Goal: Information Seeking & Learning: Check status

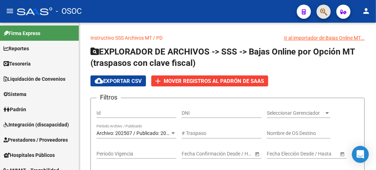
click at [328, 11] on button "button" at bounding box center [324, 12] width 14 height 14
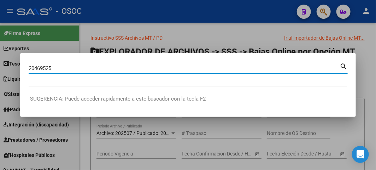
type input "20469525"
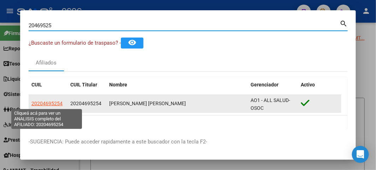
click at [47, 105] on span "20204695254" at bounding box center [46, 103] width 31 height 6
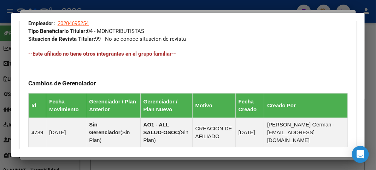
scroll to position [393, 0]
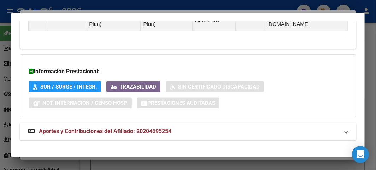
click at [91, 132] on mat-expansion-panel-header "Aportes y Contribuciones del Afiliado: 20204695254" at bounding box center [188, 131] width 337 height 17
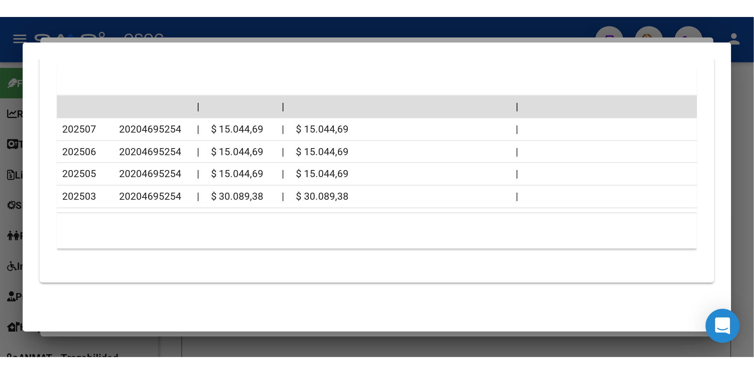
scroll to position [517, 0]
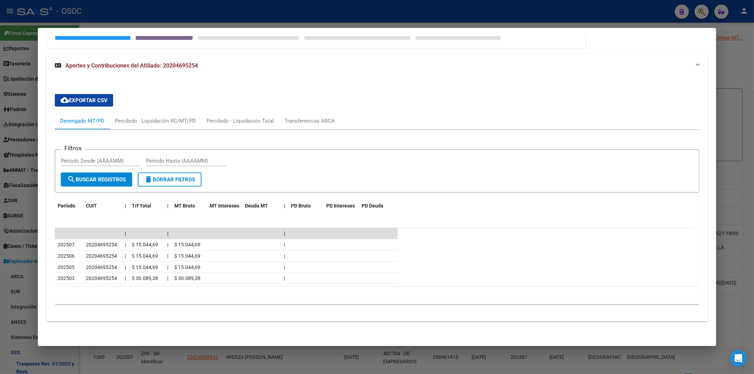
click at [12, 82] on div at bounding box center [377, 187] width 754 height 374
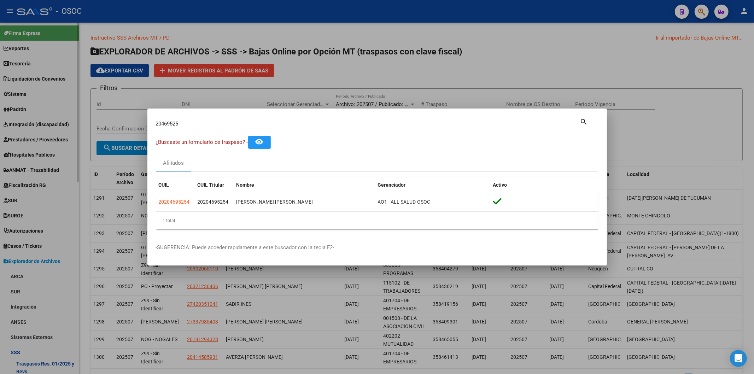
click at [34, 169] on div at bounding box center [377, 187] width 754 height 374
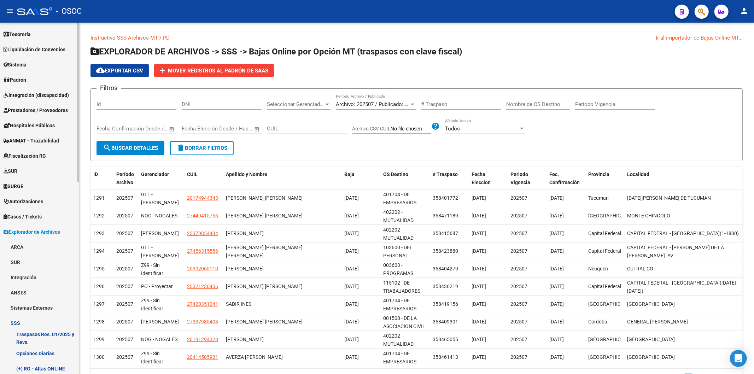
scroll to position [157, 0]
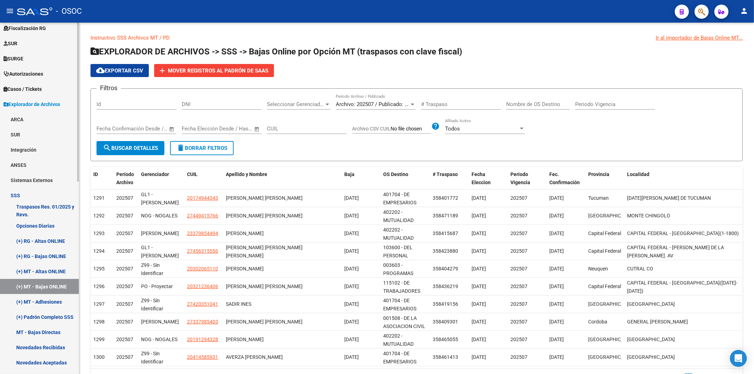
click at [44, 169] on link "Opciones Diarias" at bounding box center [39, 225] width 79 height 15
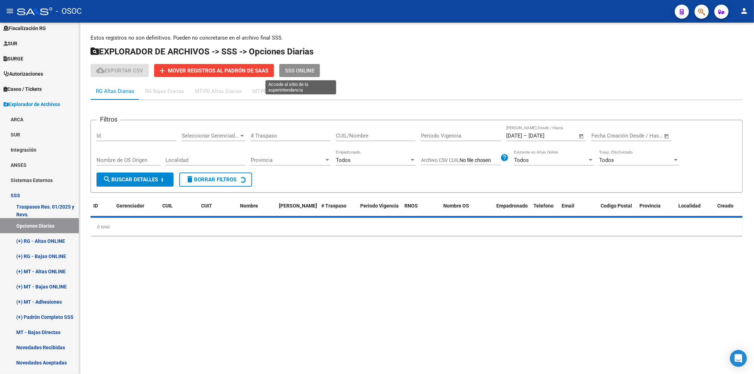
click at [312, 69] on span "SSS ONLINE" at bounding box center [299, 71] width 29 height 6
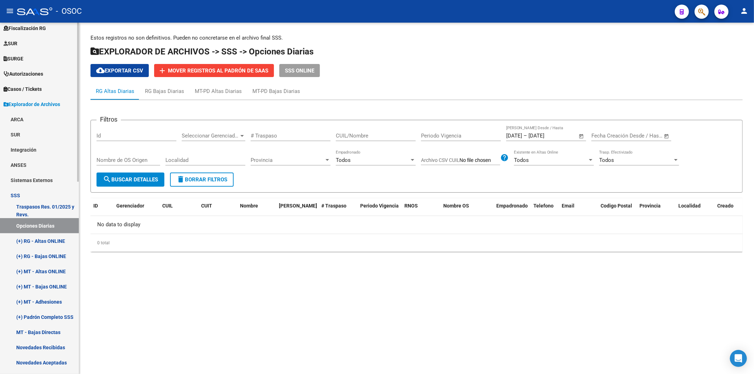
click at [51, 169] on link "(+) RG - Bajas ONLINE" at bounding box center [39, 256] width 79 height 15
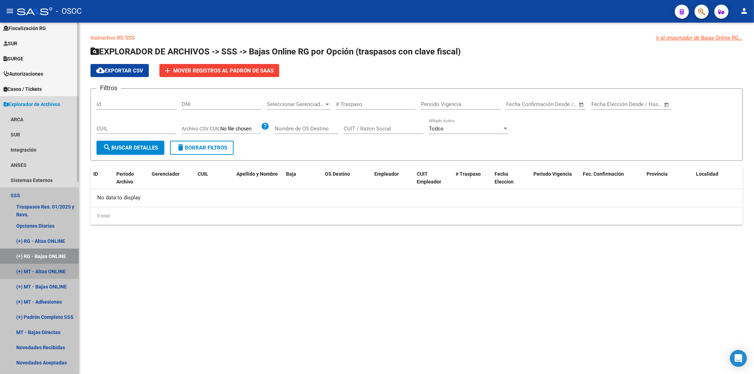
click at [41, 169] on link "(+) MT - Altas ONLINE" at bounding box center [39, 271] width 79 height 15
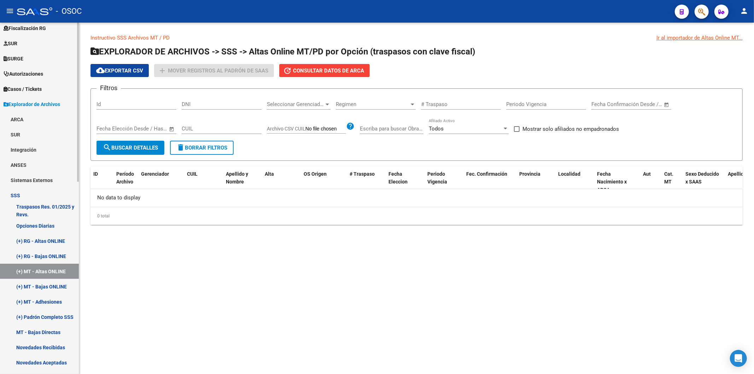
click at [44, 169] on link "(+) MT - Bajas ONLINE" at bounding box center [39, 286] width 79 height 15
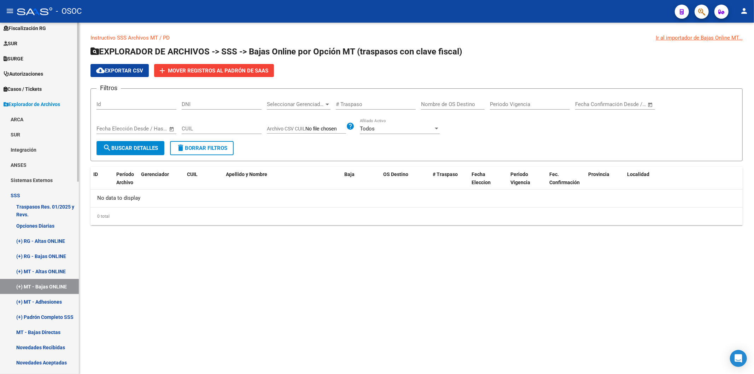
click at [47, 169] on link "(+) MT - Adhesiones" at bounding box center [39, 301] width 79 height 15
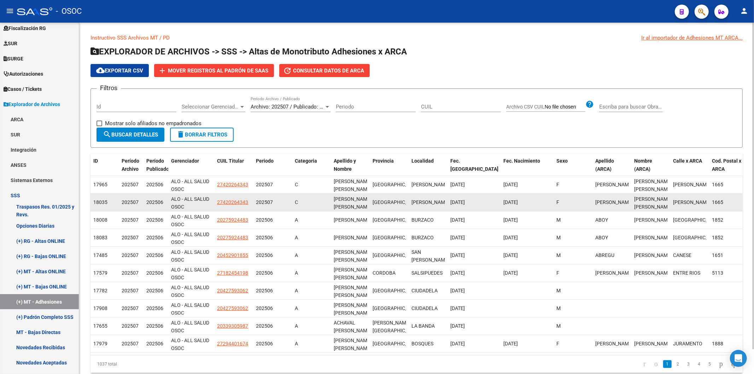
scroll to position [27, 0]
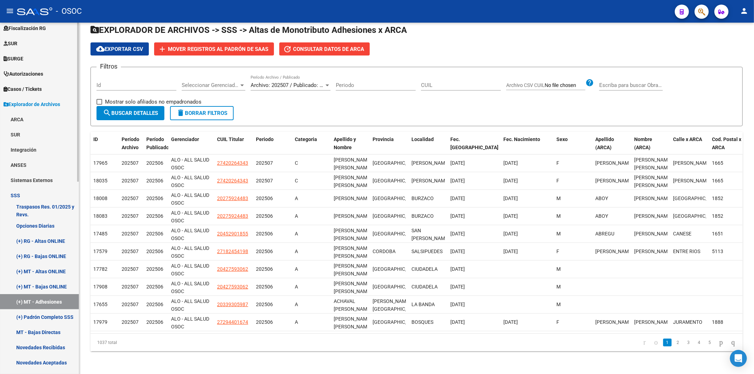
click at [22, 169] on link "(+) RG - Altas ONLINE" at bounding box center [39, 240] width 79 height 15
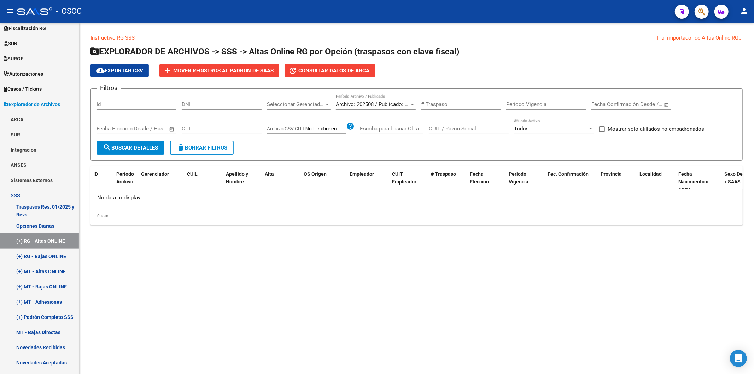
click at [129, 169] on div "Instructivo RG SSS Ir al importador de Altas Online RG... EXPLORADOR DE ARCHIVO…" at bounding box center [416, 135] width 675 height 225
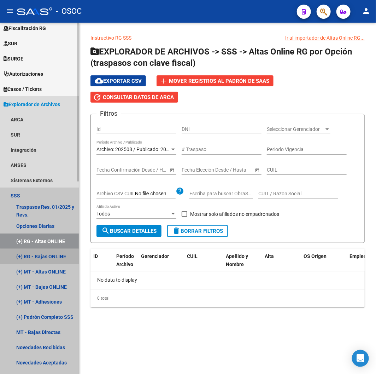
click at [46, 169] on link "(+) RG - Bajas ONLINE" at bounding box center [39, 256] width 79 height 15
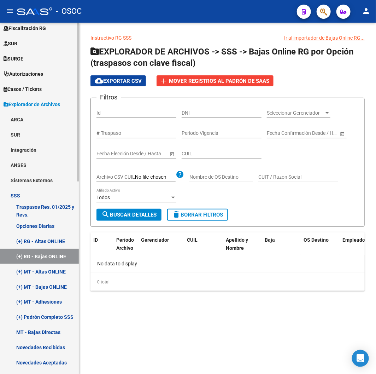
click at [36, 169] on link "(+) RG - Altas ONLINE" at bounding box center [39, 240] width 79 height 15
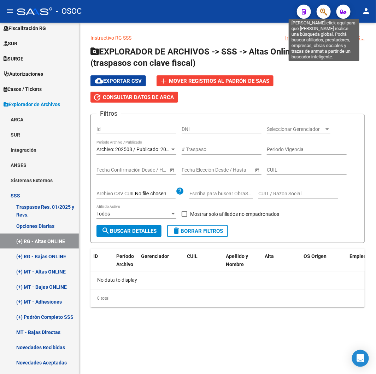
click at [323, 8] on icon "button" at bounding box center [323, 12] width 7 height 8
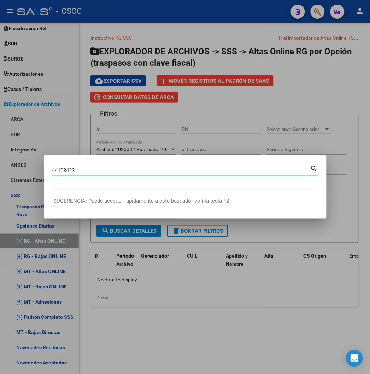
type input "44108423"
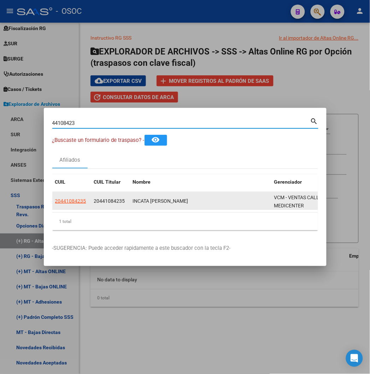
click at [55, 169] on app-link-go-to "20441084235" at bounding box center [70, 201] width 31 height 8
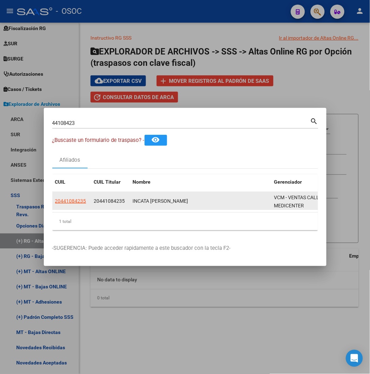
click at [55, 169] on app-link-go-to "20441084235" at bounding box center [70, 201] width 31 height 8
click at [55, 169] on span "20441084235" at bounding box center [70, 201] width 31 height 6
copy span "20441084235"
type textarea "20441084235"
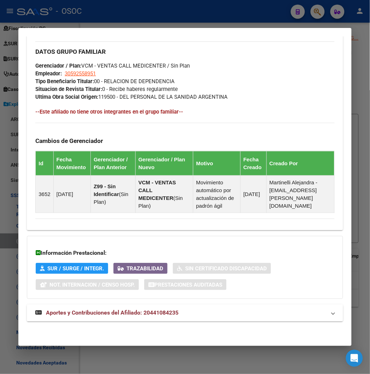
click at [106, 169] on span "Aportes y Contribuciones del Afiliado: 20441084235" at bounding box center [112, 312] width 133 height 7
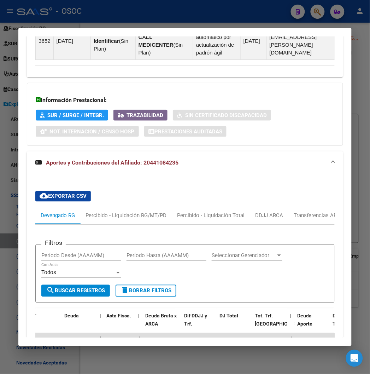
scroll to position [564, 0]
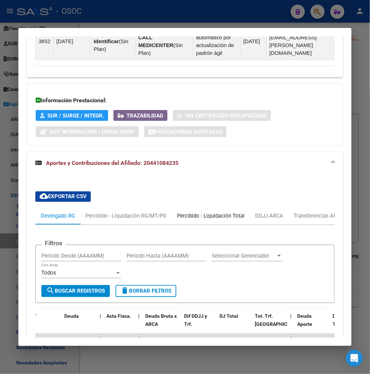
click at [235, 169] on div "Percibido - Liquidación Total" at bounding box center [211, 216] width 78 height 17
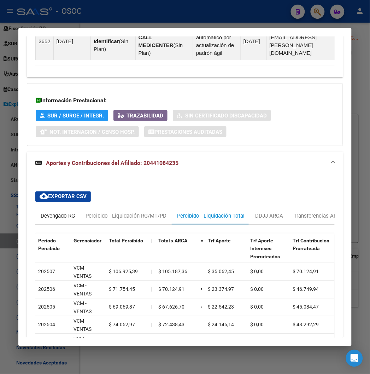
click at [41, 169] on div "Devengado RG" at bounding box center [58, 216] width 34 height 8
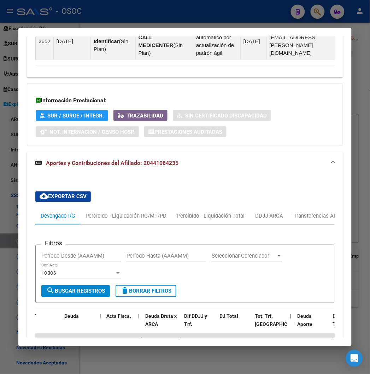
scroll to position [642, 0]
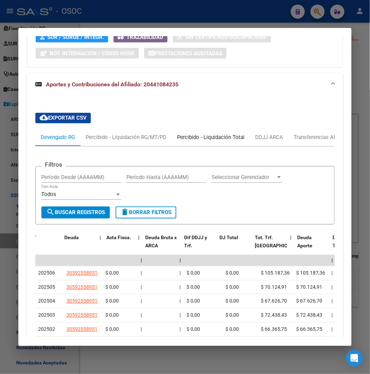
click at [203, 136] on div "Percibido - Liquidación Total" at bounding box center [211, 138] width 68 height 8
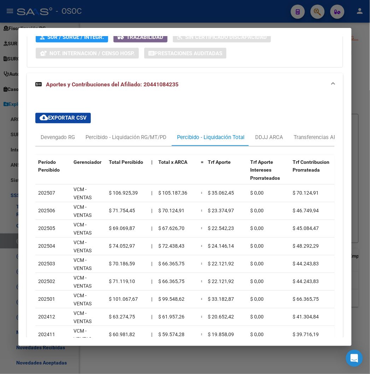
click at [142, 22] on div at bounding box center [185, 187] width 370 height 374
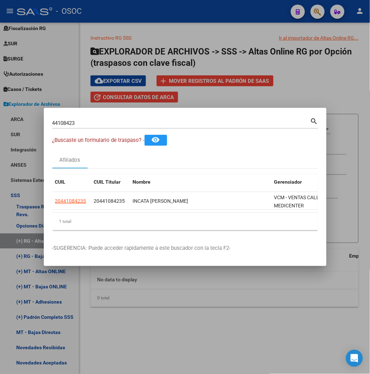
drag, startPoint x: 281, startPoint y: 16, endPoint x: 306, endPoint y: 0, distance: 29.0
click at [284, 15] on div at bounding box center [185, 187] width 370 height 374
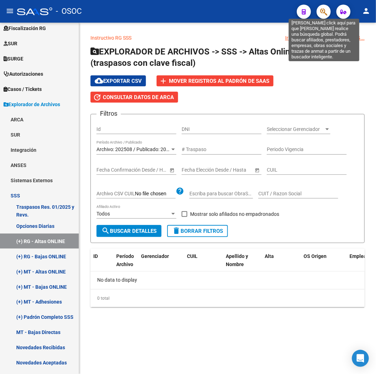
click at [323, 14] on icon "button" at bounding box center [323, 12] width 7 height 8
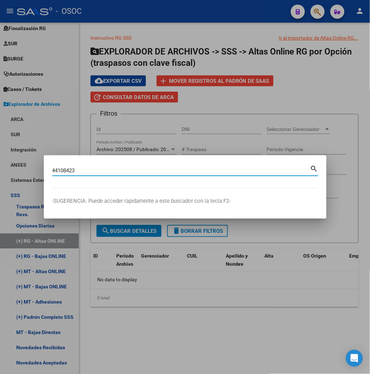
type input "44108423"
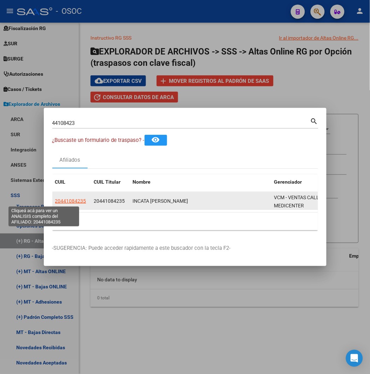
click at [56, 169] on span "20441084235" at bounding box center [70, 201] width 31 height 6
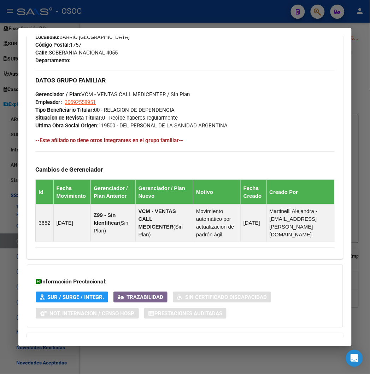
scroll to position [411, 0]
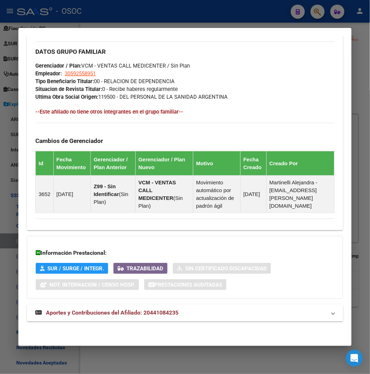
click at [86, 169] on mat-expansion-panel-header "Aportes y Contribuciones del Afiliado: 20441084235" at bounding box center [185, 312] width 316 height 17
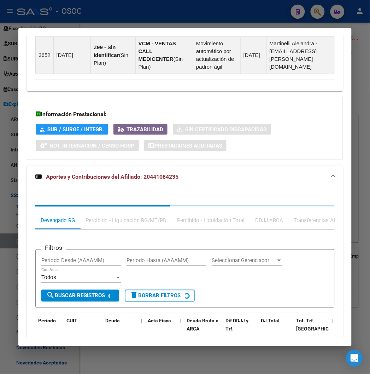
scroll to position [603, 0]
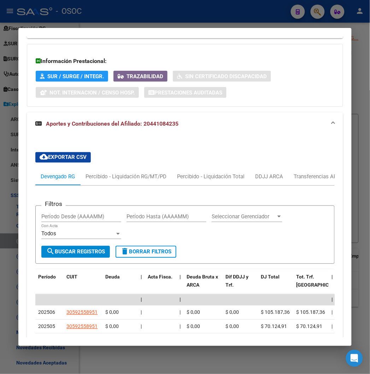
click at [284, 169] on div "Filtros Período Desde (AAAAMM) Período Hasta (AAAAMM) Seleccionar Gerenciador S…" at bounding box center [184, 329] width 299 height 286
click at [288, 169] on div "Transferencias ARCA" at bounding box center [318, 176] width 61 height 17
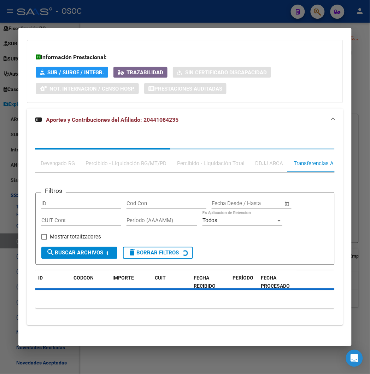
scroll to position [610, 0]
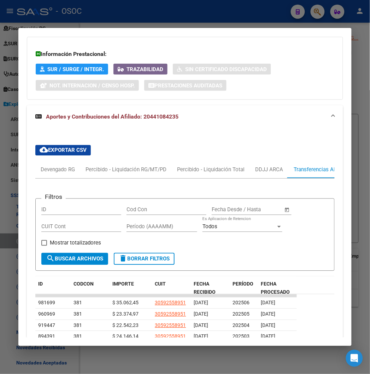
click at [256, 157] on div "cloud_download Exportar CSV Devengado RG Percibido - Liquidación RG/MT/PD Perci…" at bounding box center [184, 287] width 299 height 296
click at [261, 164] on div "DDJJ ARCA" at bounding box center [269, 169] width 39 height 17
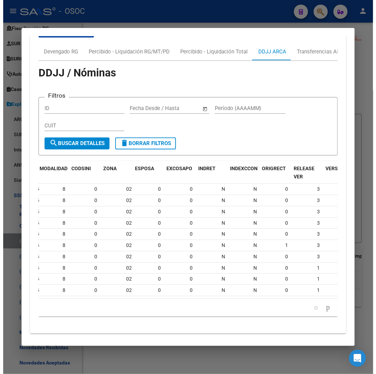
scroll to position [0, 677]
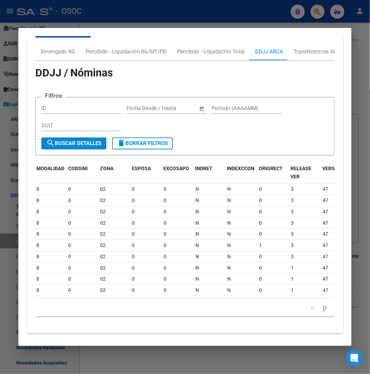
click at [175, 12] on div at bounding box center [185, 187] width 370 height 374
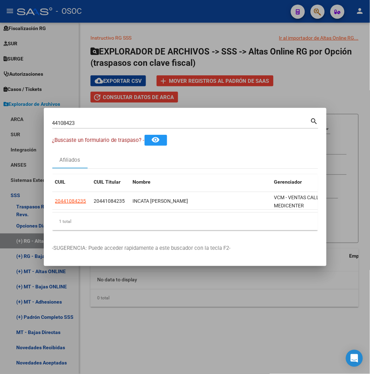
click at [175, 12] on div at bounding box center [185, 187] width 370 height 374
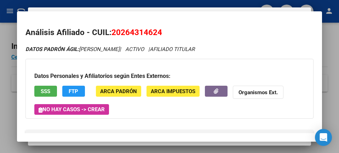
click at [96, 5] on div at bounding box center [169, 76] width 339 height 153
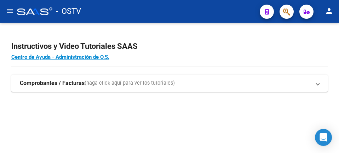
click at [282, 13] on button "button" at bounding box center [286, 12] width 14 height 14
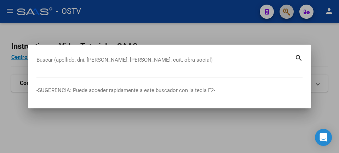
paste input "20951292797"
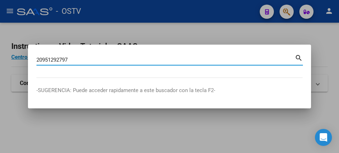
type input "20951292797"
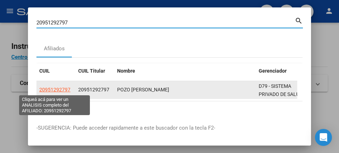
click at [44, 88] on span "20951292797" at bounding box center [54, 90] width 31 height 6
type textarea "20951292797"
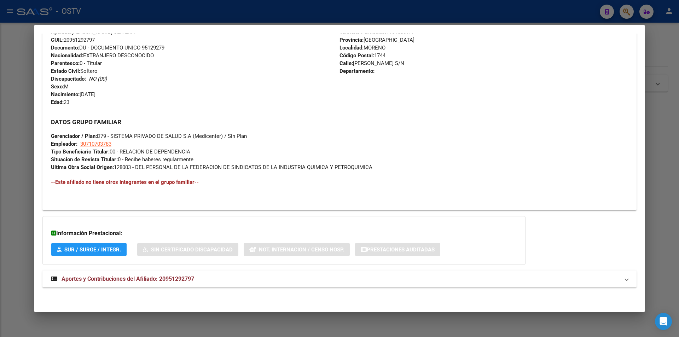
scroll to position [268, 0]
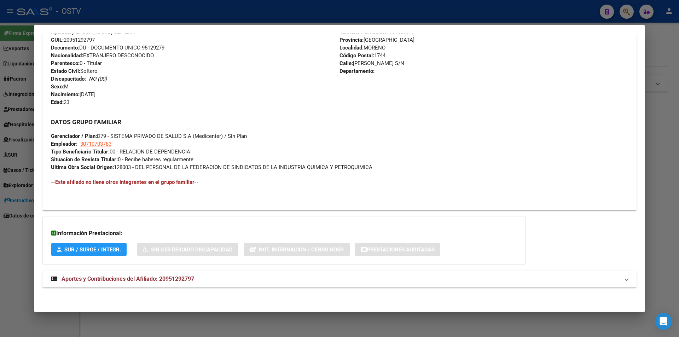
click at [48, 13] on div at bounding box center [339, 168] width 679 height 337
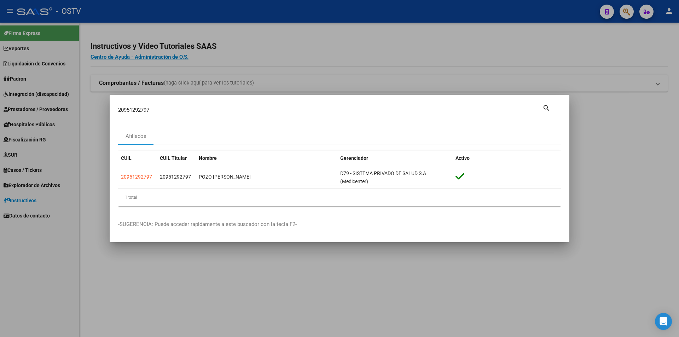
click at [29, 65] on div at bounding box center [339, 168] width 679 height 337
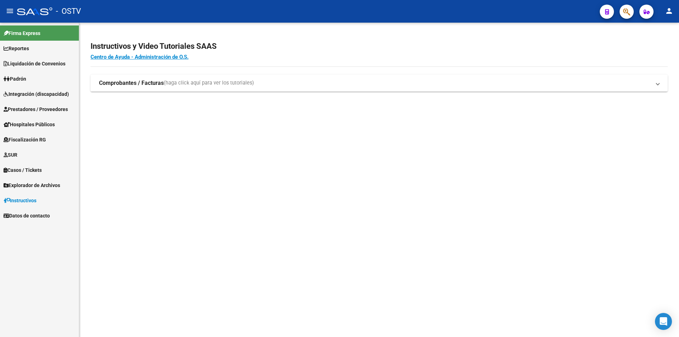
click at [31, 83] on link "Padrón" at bounding box center [39, 78] width 79 height 15
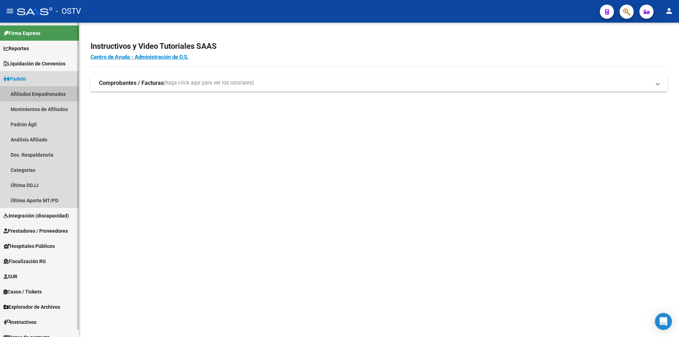
click at [31, 99] on link "Afiliados Empadronados" at bounding box center [39, 93] width 79 height 15
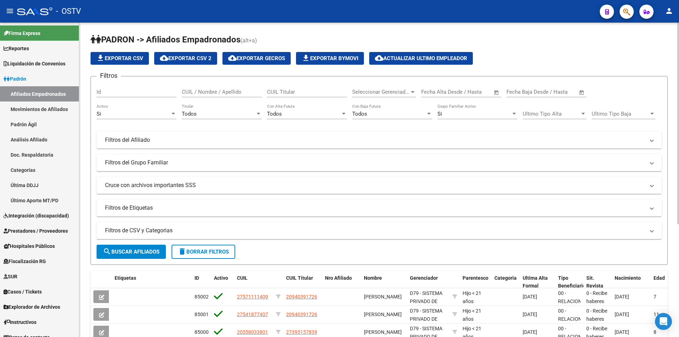
click at [338, 137] on mat-panel-title "Filtros del Afiliado" at bounding box center [374, 140] width 539 height 8
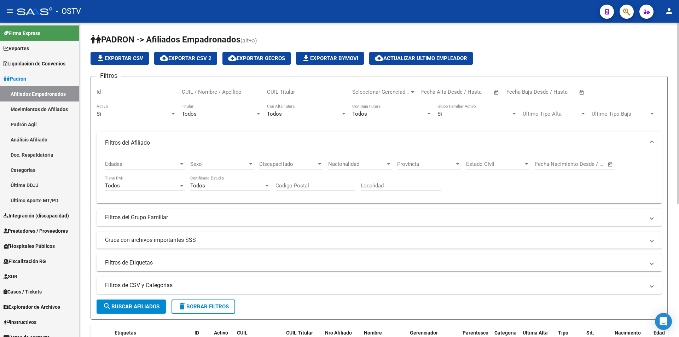
click at [338, 137] on mat-expansion-panel-header "Filtros del Afiliado" at bounding box center [379, 143] width 565 height 23
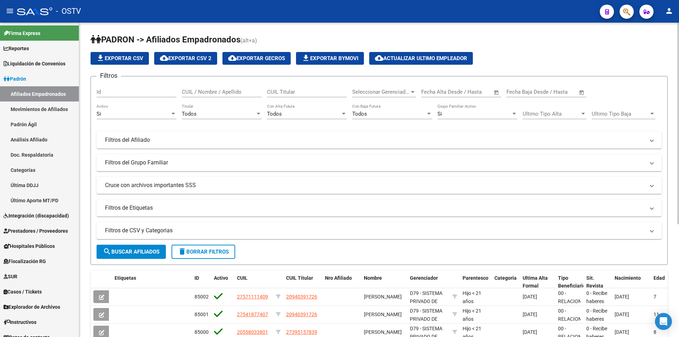
click at [338, 91] on span "Seleccionar Gerenciador" at bounding box center [380, 92] width 57 height 6
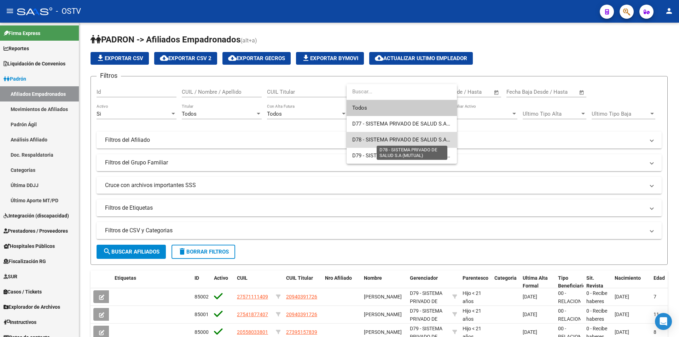
click at [338, 140] on span "D78 - SISTEMA PRIVADO DE SALUD S.A (MUTUAL)" at bounding box center [412, 139] width 121 height 6
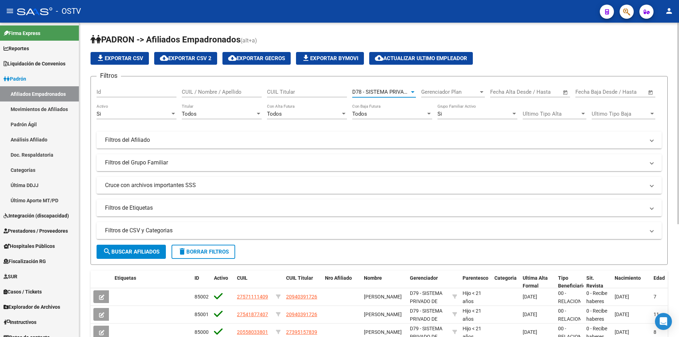
click at [338, 90] on span "D78 - SISTEMA PRIVADO DE SALUD S.A (MUTUAL)" at bounding box center [412, 92] width 121 height 6
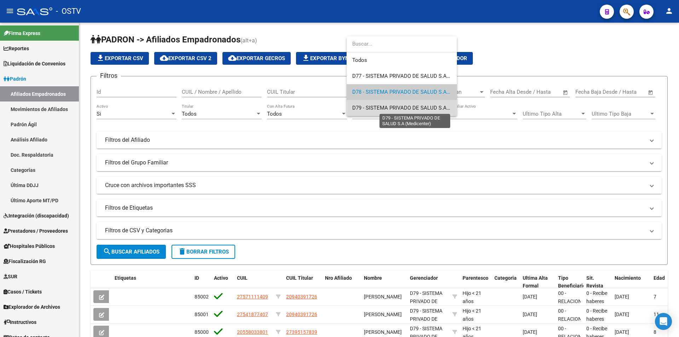
click at [338, 108] on span "D79 - SISTEMA PRIVADO DE SALUD S.A (Medicenter)" at bounding box center [415, 108] width 126 height 6
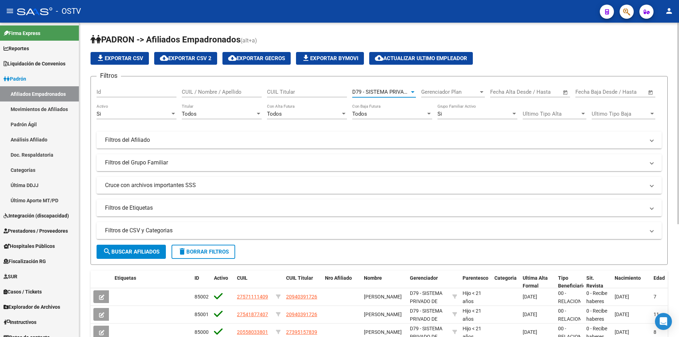
click at [116, 152] on span "search Buscar Afiliados" at bounding box center [131, 252] width 57 height 6
click at [189, 59] on span "cloud_download Exportar CSV 2" at bounding box center [186, 58] width 52 height 6
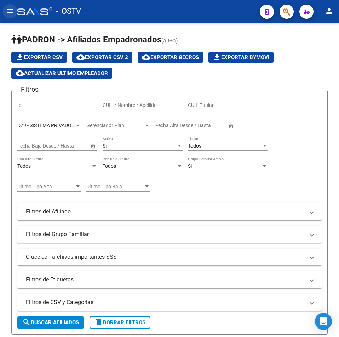
click at [5, 13] on button "menu" at bounding box center [10, 11] width 14 height 14
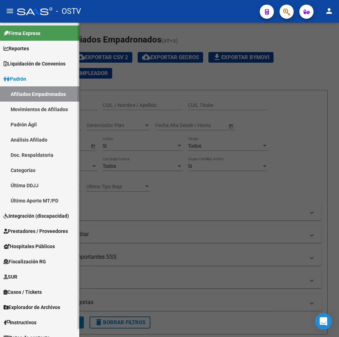
click at [28, 97] on link "Afiliados Empadronados" at bounding box center [39, 93] width 79 height 15
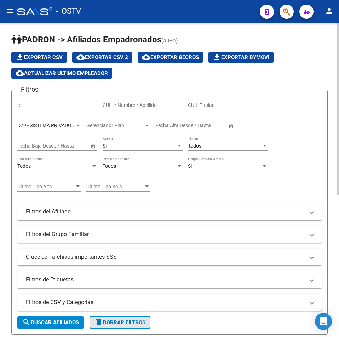
click at [113, 152] on button "delete Borrar Filtros" at bounding box center [119, 322] width 61 height 12
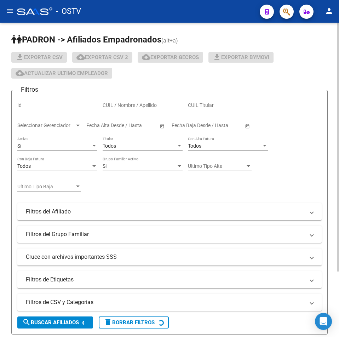
click at [91, 152] on mat-panel-title "Filtros de CSV y Categorias" at bounding box center [165, 302] width 279 height 8
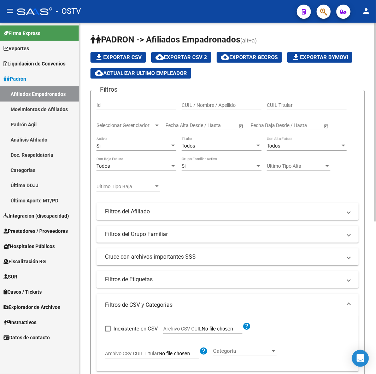
scroll to position [39, 0]
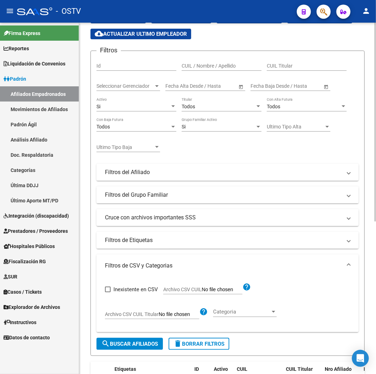
click at [181, 152] on span "Archivo CSV CUIL" at bounding box center [182, 289] width 39 height 6
click at [202, 152] on input "Archivo CSV CUIL" at bounding box center [222, 289] width 41 height 6
type input "C:\fakepath\archivo para filtrar en SAAS.csv"
click at [135, 152] on form "Filtros Id CUIL / Nombre / Apellido CUIL Titular Seleccionar Gerenciador Selecc…" at bounding box center [228, 203] width 274 height 305
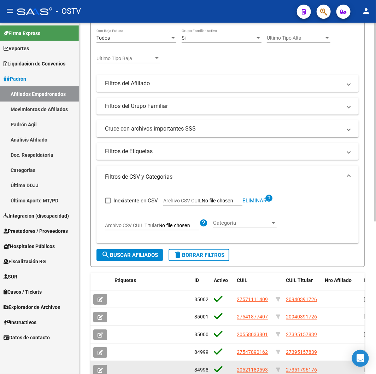
scroll to position [270, 0]
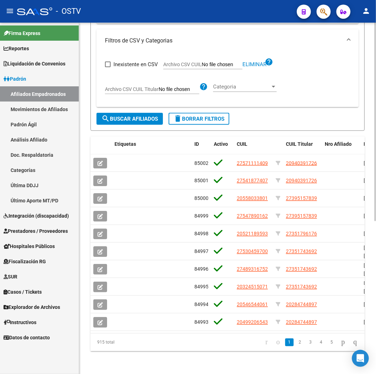
click at [130, 116] on span "search Buscar Afiliados" at bounding box center [129, 119] width 57 height 6
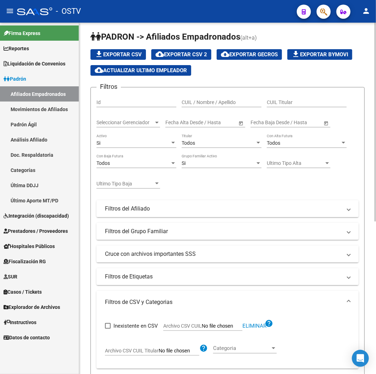
scroll to position [0, 0]
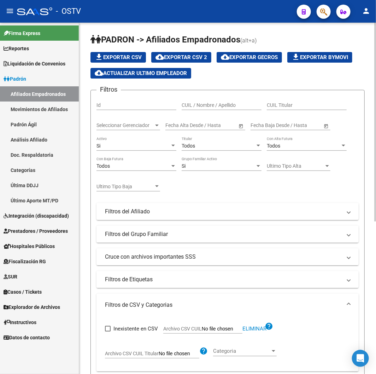
click at [140, 140] on div "Si Activo" at bounding box center [137, 143] width 80 height 14
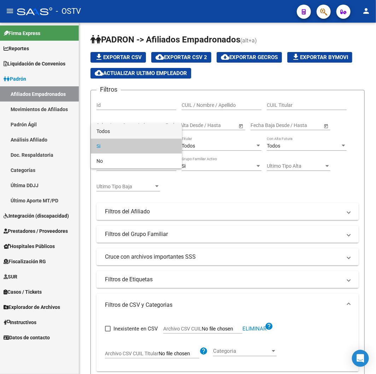
click at [135, 129] on span "Todos" at bounding box center [137, 131] width 80 height 15
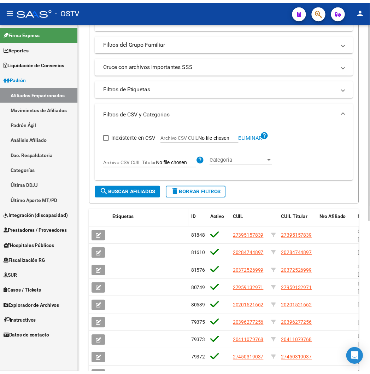
scroll to position [270, 0]
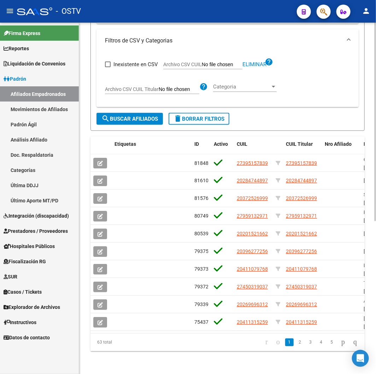
click at [139, 116] on span "search Buscar Afiliados" at bounding box center [129, 119] width 57 height 6
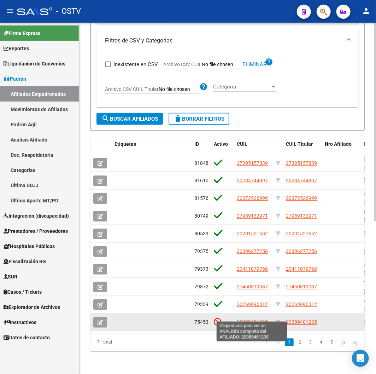
click at [257, 152] on span "20389401235" at bounding box center [252, 322] width 31 height 6
type textarea "20389401235"
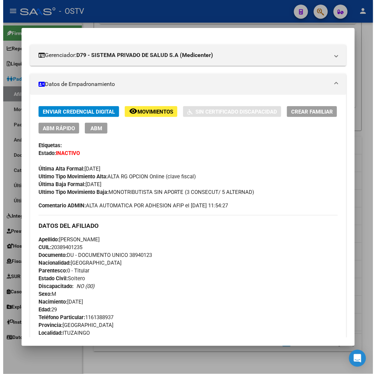
scroll to position [119, 0]
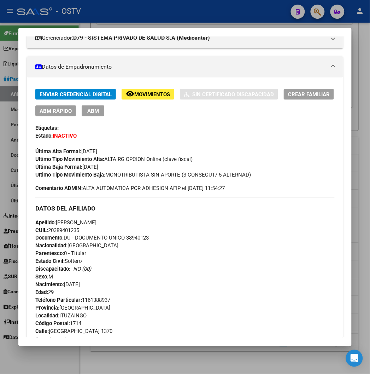
click at [130, 152] on span "Documento: DU - DOCUMENTO UNICO 38940123" at bounding box center [91, 238] width 113 height 6
copy span "38940123"
click at [136, 16] on div at bounding box center [185, 187] width 370 height 374
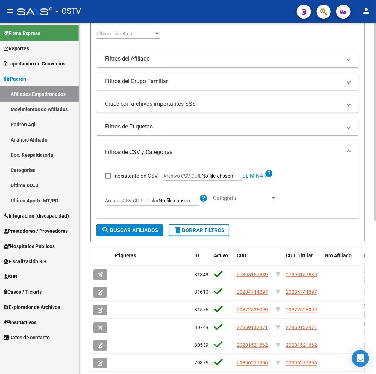
scroll to position [74, 0]
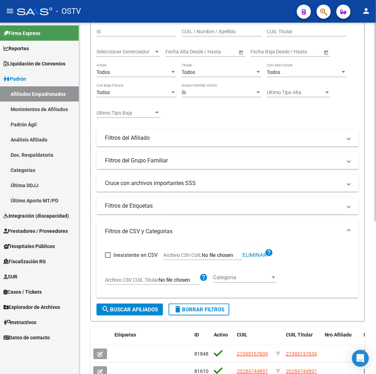
click at [114, 76] on div "Todos Activo" at bounding box center [137, 70] width 80 height 14
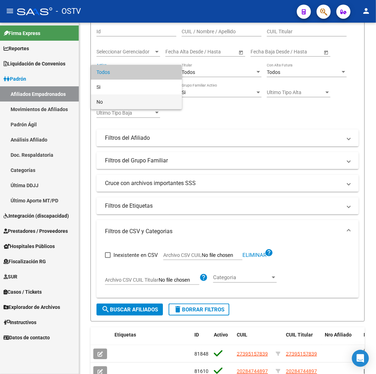
click at [122, 100] on span "No" at bounding box center [137, 101] width 80 height 15
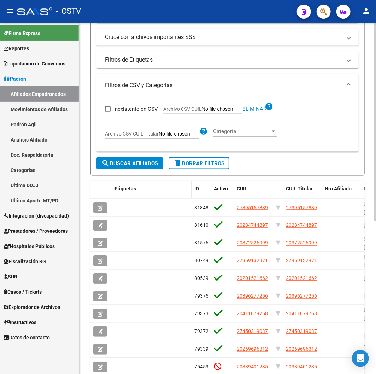
scroll to position [231, 0]
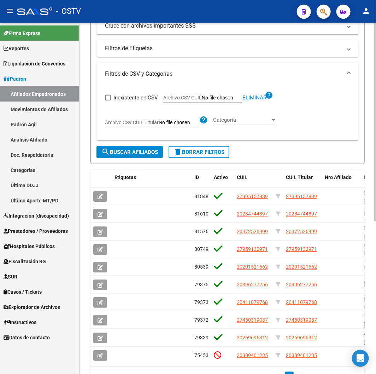
click at [114, 152] on span "search Buscar Afiliados" at bounding box center [129, 152] width 57 height 6
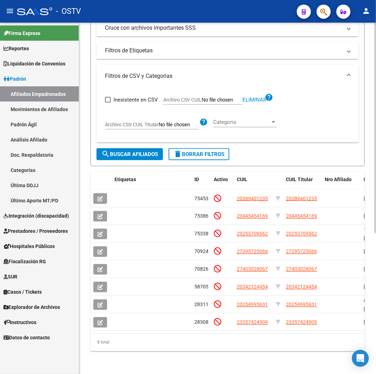
scroll to position [0, 0]
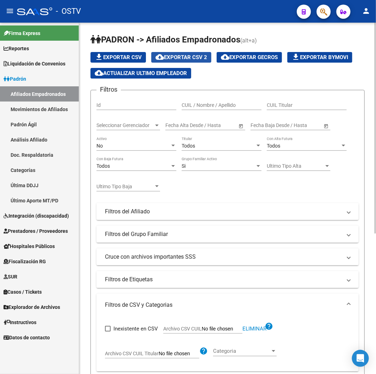
click at [210, 58] on button "cloud_download Exportar CSV 2" at bounding box center [181, 57] width 60 height 11
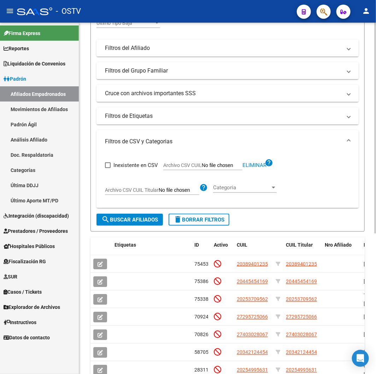
scroll to position [38, 0]
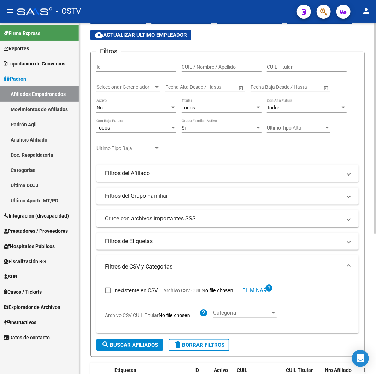
click at [124, 105] on div "No" at bounding box center [134, 108] width 74 height 6
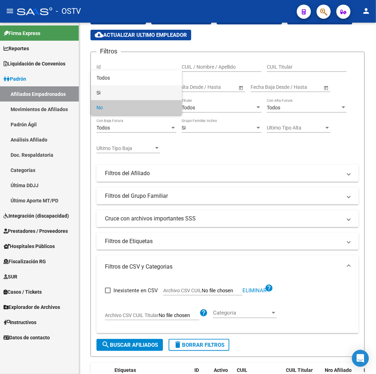
click at [117, 91] on span "Si" at bounding box center [137, 92] width 80 height 15
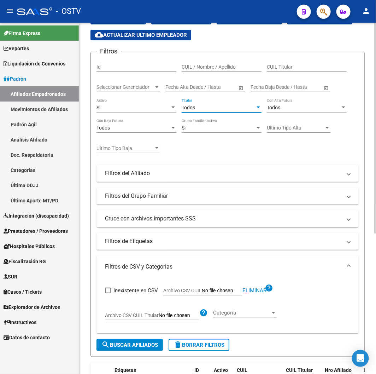
click at [193, 105] on span "Todos" at bounding box center [188, 108] width 13 height 6
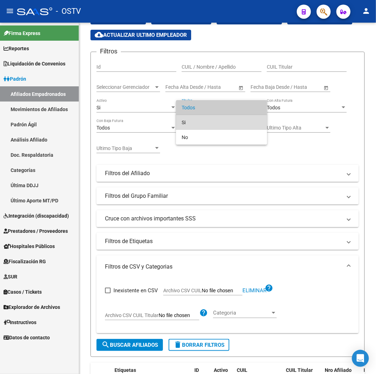
click at [194, 115] on span "Si" at bounding box center [222, 122] width 80 height 15
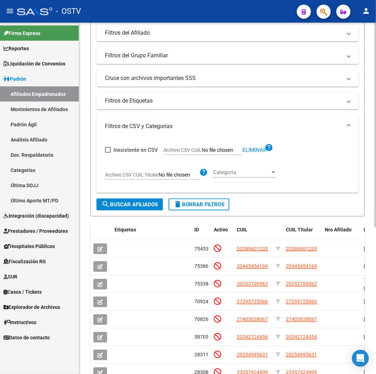
click at [138, 152] on span "search Buscar Afiliados" at bounding box center [129, 204] width 57 height 6
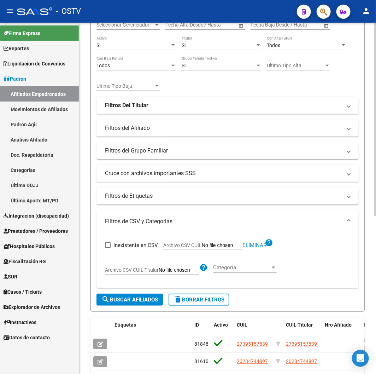
scroll to position [12, 0]
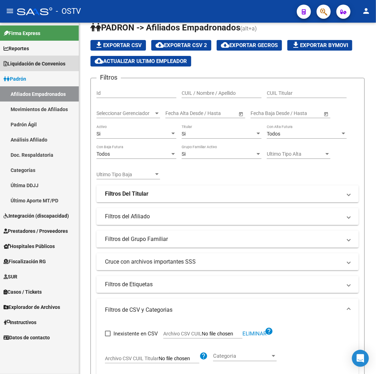
click at [48, 60] on span "Liquidación de Convenios" at bounding box center [35, 64] width 62 height 8
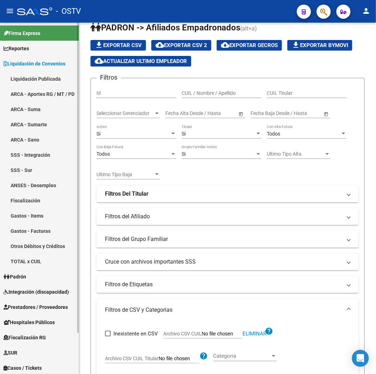
click at [60, 93] on link "ARCA - Aportes RG / MT / PD" at bounding box center [39, 93] width 79 height 15
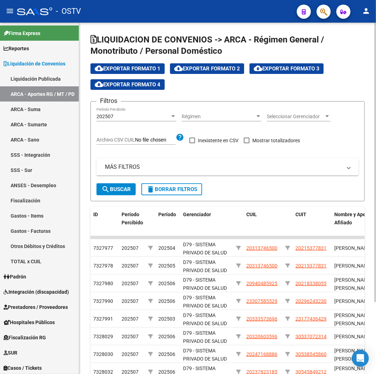
click at [119, 139] on span "Archivo CSV CUIL" at bounding box center [116, 140] width 39 height 6
click at [135, 139] on input "Archivo CSV CUIL" at bounding box center [155, 140] width 41 height 6
type input "C:\fakepath\archivo para filtrar en SAAS.csv"
click at [125, 152] on span "search Buscar" at bounding box center [115, 189] width 29 height 6
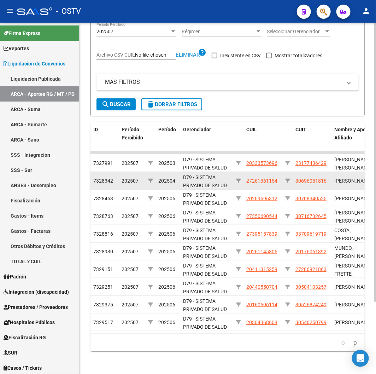
scroll to position [91, 0]
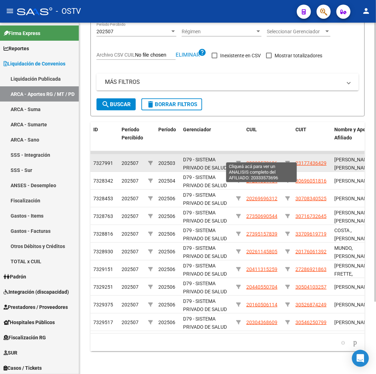
click at [270, 152] on span "20333573696" at bounding box center [261, 163] width 31 height 6
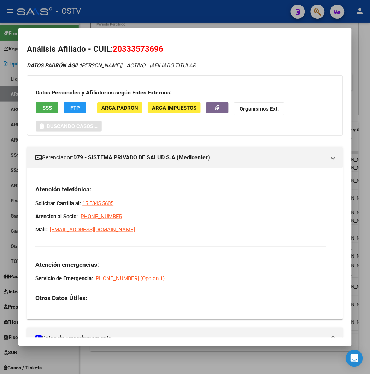
click at [193, 12] on div at bounding box center [185, 187] width 370 height 374
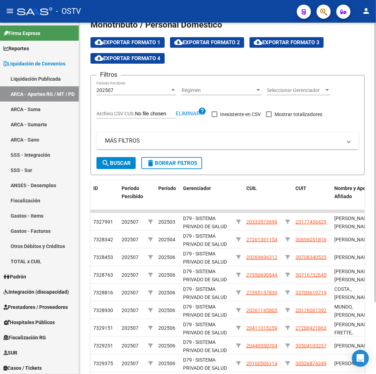
scroll to position [0, 0]
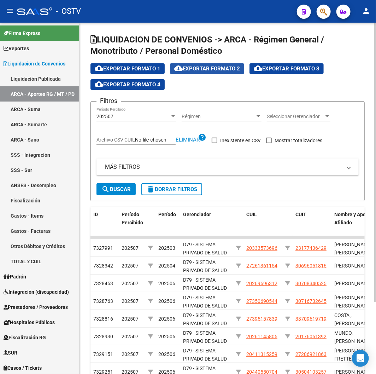
click at [234, 70] on span "cloud_download Exportar Formato 2" at bounding box center [207, 68] width 66 height 6
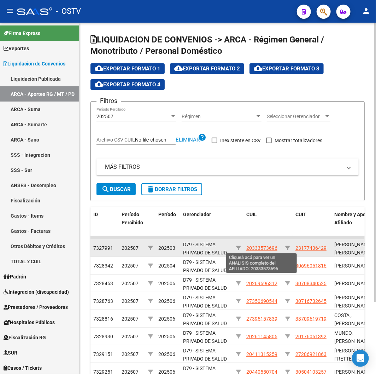
click at [270, 152] on span "20333573696" at bounding box center [261, 248] width 31 height 6
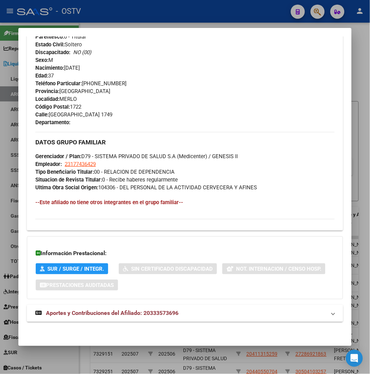
click at [124, 152] on span "Aportes y Contribuciones del Afiliado: 20333573696" at bounding box center [112, 313] width 133 height 7
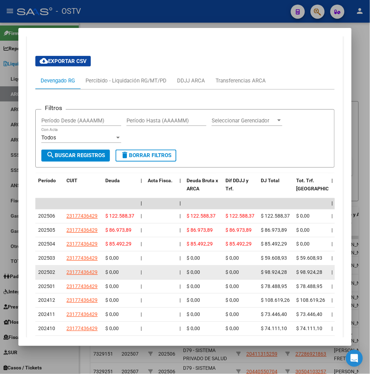
scroll to position [630, 0]
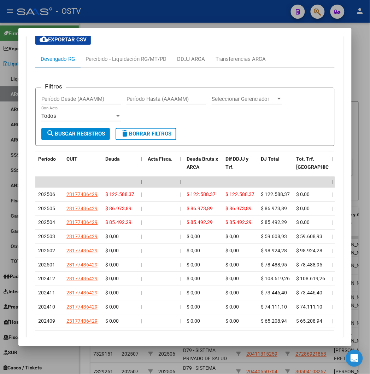
drag, startPoint x: 57, startPoint y: 338, endPoint x: 72, endPoint y: 341, distance: 15.6
click at [72, 152] on mat-dialog-container "Análisis Afiliado - CUIL: 20333573696 DATOS PADRÓN ÁGIL: [PERSON_NAME] | ACTIVO…" at bounding box center [184, 186] width 333 height 317
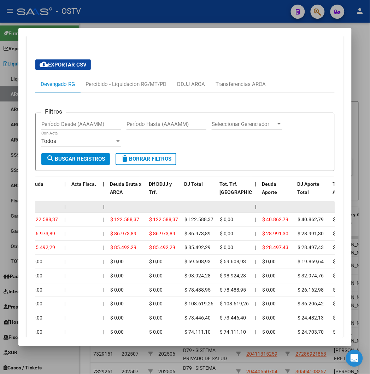
scroll to position [605, 0]
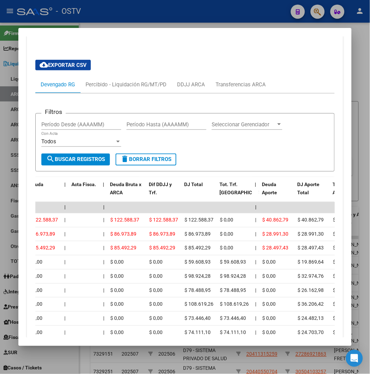
click at [148, 12] on div at bounding box center [185, 187] width 370 height 374
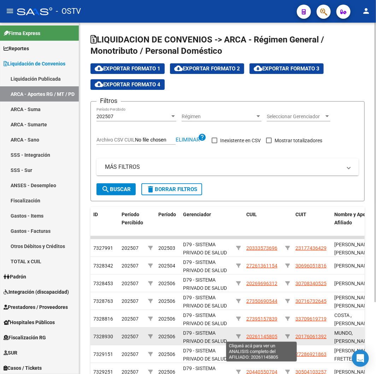
click at [262, 152] on span "20261145805" at bounding box center [261, 336] width 31 height 6
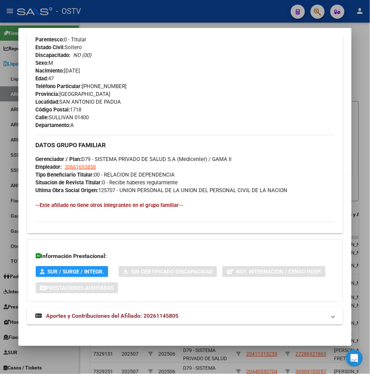
scroll to position [320, 0]
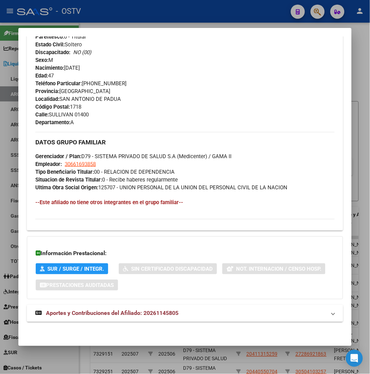
click at [53, 152] on strong "Aportes y Contribuciones del Afiliado: 20261145805" at bounding box center [106, 313] width 143 height 8
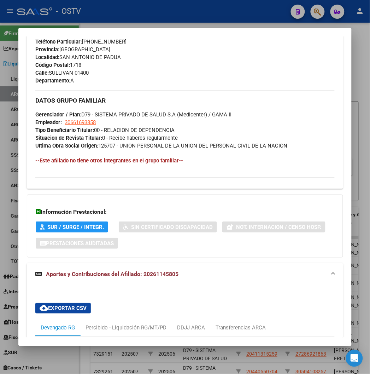
scroll to position [513, 0]
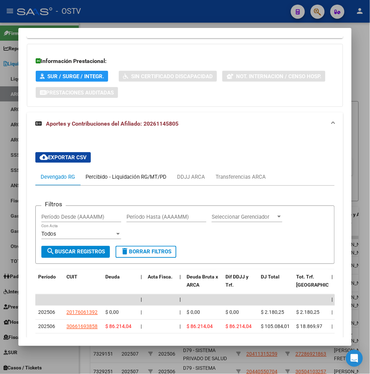
click at [113, 152] on div "Percibido - Liquidación RG/MT/PD" at bounding box center [126, 176] width 92 height 17
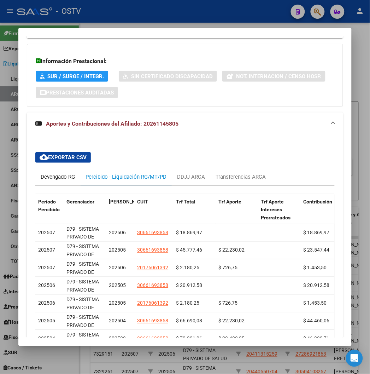
click at [56, 152] on div "Devengado RG" at bounding box center [58, 177] width 34 height 8
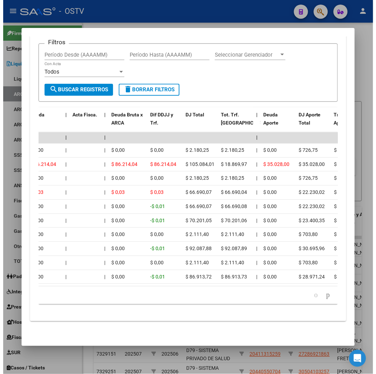
scroll to position [644, 0]
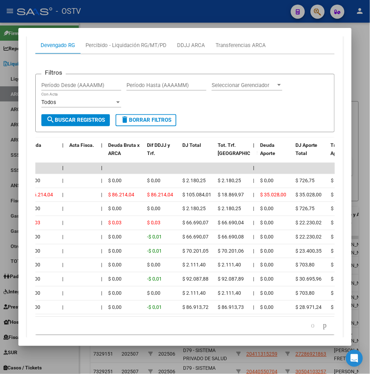
click at [125, 23] on div at bounding box center [185, 187] width 370 height 374
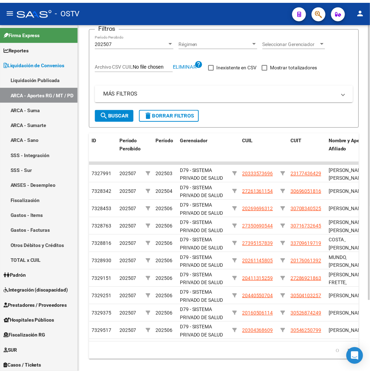
scroll to position [91, 0]
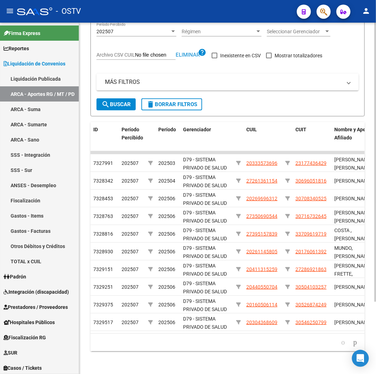
click at [338, 152] on li at bounding box center [355, 342] width 12 height 12
click at [338, 152] on icon "go to next page" at bounding box center [355, 342] width 6 height 8
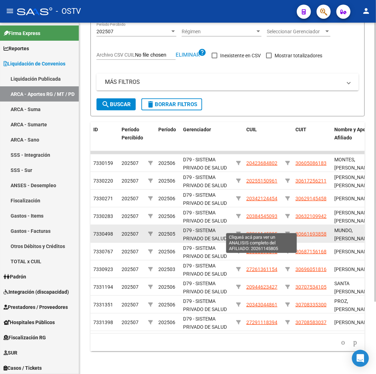
click at [263, 152] on span "20261145805" at bounding box center [261, 234] width 31 height 6
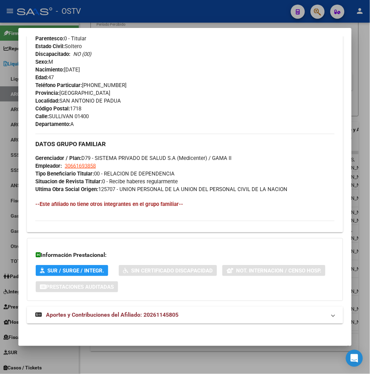
scroll to position [320, 0]
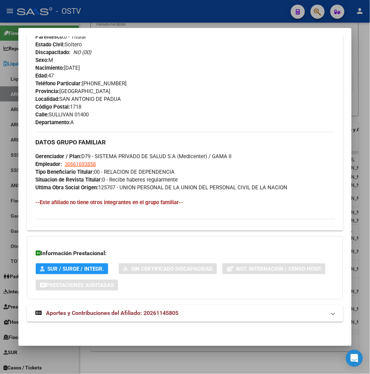
click at [105, 152] on div "DATOS PADRÓN ÁGIL: MUNDO [PERSON_NAME] | ACTIVO | AFILIADO TITULAR Datos Person…" at bounding box center [185, 35] width 316 height 588
click at [111, 152] on span "Aportes y Contribuciones del Afiliado: 20261145805" at bounding box center [112, 313] width 133 height 7
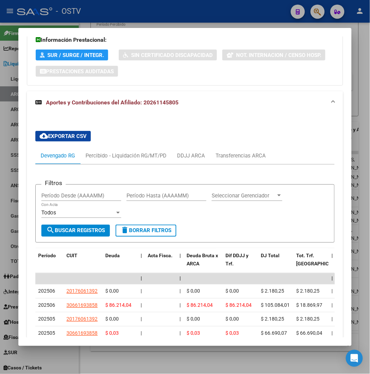
scroll to position [552, 0]
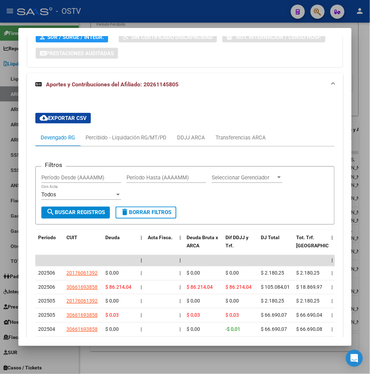
click at [233, 11] on div at bounding box center [185, 187] width 370 height 374
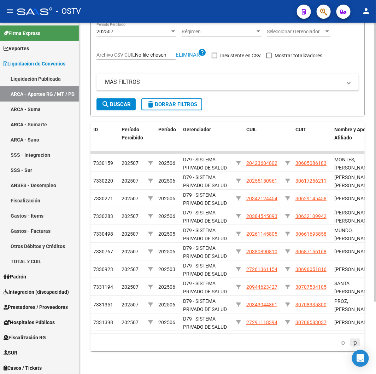
click at [338, 152] on icon "go to next page" at bounding box center [355, 342] width 6 height 8
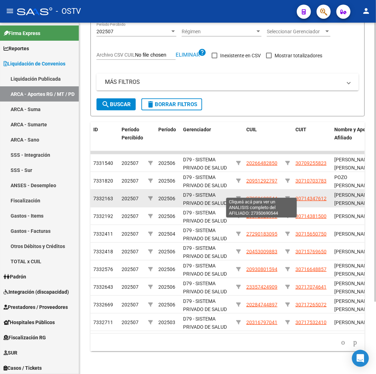
click at [257, 152] on span "27350690544" at bounding box center [261, 199] width 31 height 6
type textarea "27350690544"
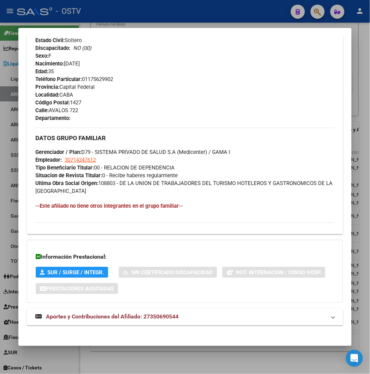
scroll to position [328, 0]
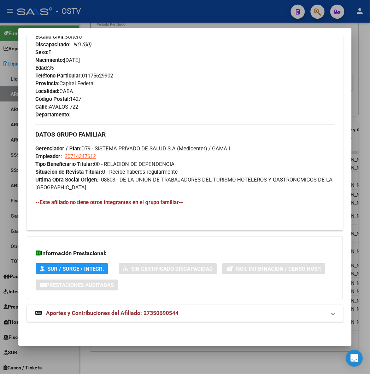
click at [162, 152] on span "Aportes y Contribuciones del Afiliado: 27350690544" at bounding box center [112, 313] width 133 height 7
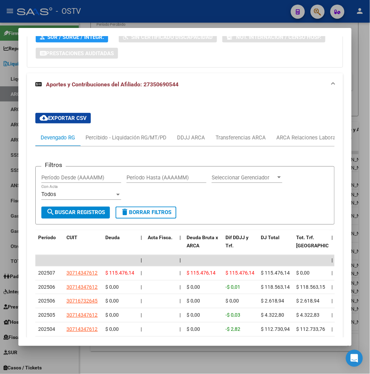
scroll to position [599, 0]
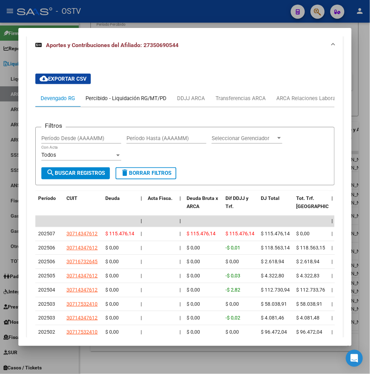
click at [137, 104] on div "Percibido - Liquidación RG/MT/PD" at bounding box center [126, 98] width 92 height 17
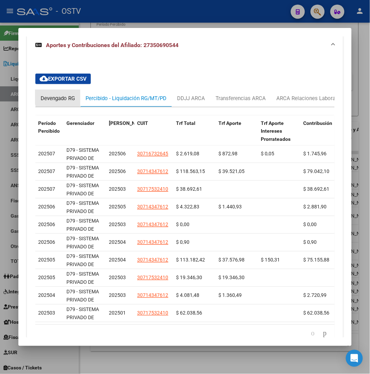
click at [66, 97] on div "Devengado RG" at bounding box center [57, 98] width 45 height 17
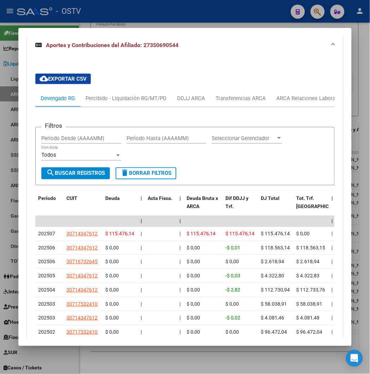
click at [208, 26] on div at bounding box center [185, 187] width 370 height 374
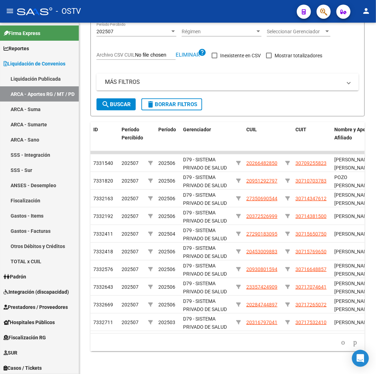
click at [328, 6] on button "button" at bounding box center [324, 12] width 14 height 14
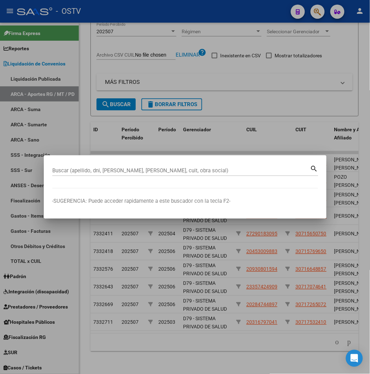
paste input "20269696312"
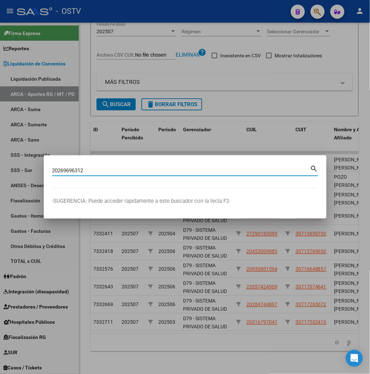
type input "20269696312"
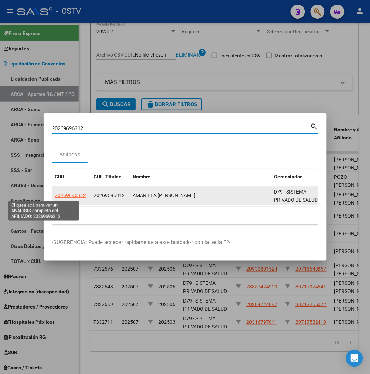
click at [55, 152] on span "20269696312" at bounding box center [70, 195] width 31 height 6
type textarea "20269696312"
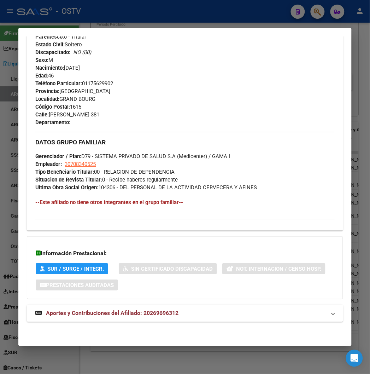
click at [223, 152] on mat-expansion-panel-header "Aportes y Contribuciones del Afiliado: 20269696312" at bounding box center [185, 313] width 316 height 17
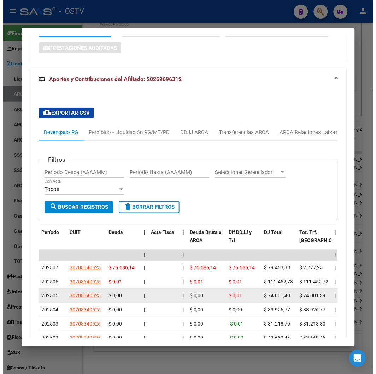
scroll to position [626, 0]
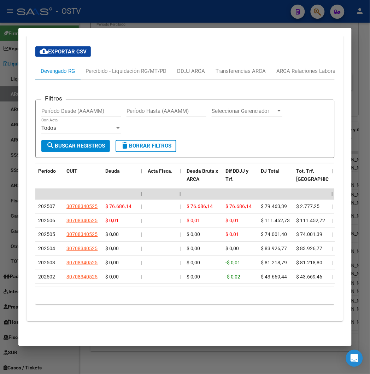
click at [78, 152] on div "10 total 1" at bounding box center [184, 295] width 299 height 18
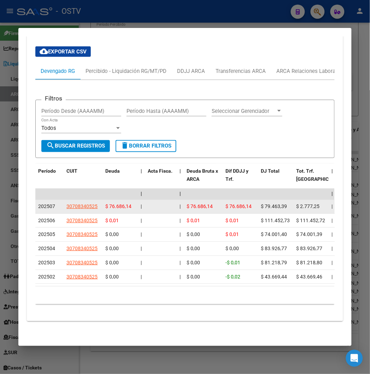
click at [271, 152] on datatable-body-cell "$ 79.463,39" at bounding box center [275, 207] width 35 height 14
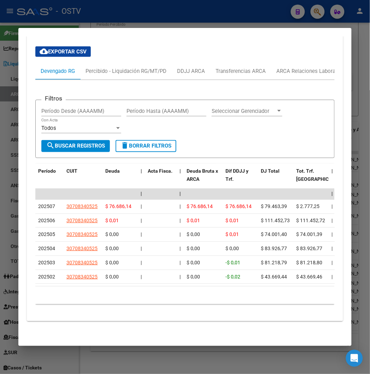
click at [48, 1] on div at bounding box center [185, 187] width 370 height 374
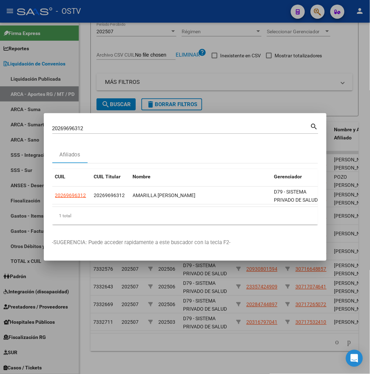
click at [43, 98] on div at bounding box center [185, 187] width 370 height 374
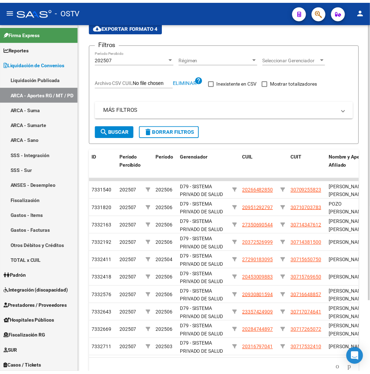
scroll to position [0, 0]
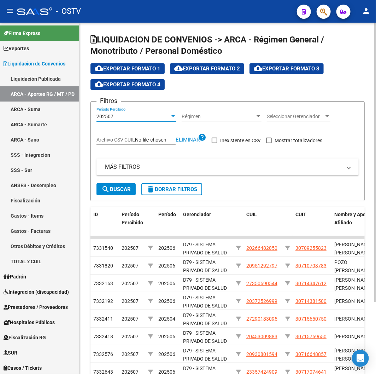
click at [126, 114] on div "202507" at bounding box center [134, 116] width 74 height 6
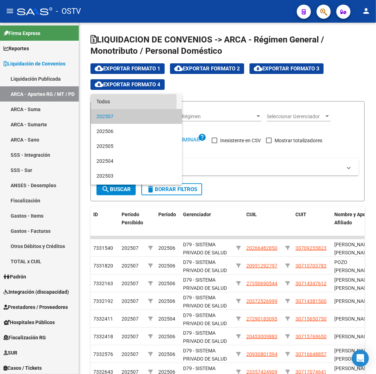
click at [112, 101] on span "Todos" at bounding box center [137, 101] width 80 height 15
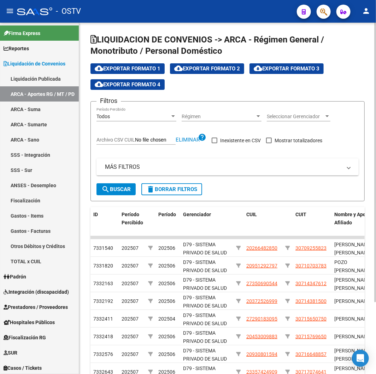
click at [133, 136] on app-file-filter "Archivo CSV CUIL Eliminar help" at bounding box center [152, 138] width 110 height 11
click at [182, 137] on span "Eliminar" at bounding box center [188, 139] width 24 height 6
click at [138, 145] on div "Filtros Todos Período Percibido Régimen Régimen Seleccionar Gerenciador Selecci…" at bounding box center [228, 145] width 262 height 76
click at [134, 140] on span "Archivo CSV CUIL" at bounding box center [116, 140] width 39 height 6
click at [135, 140] on input "Archivo CSV CUIL" at bounding box center [155, 140] width 41 height 6
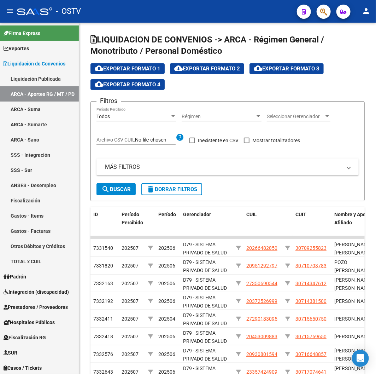
type input "C:\fakepath\archivo para filtrar en SAAS.csv"
click at [111, 152] on span "search Buscar" at bounding box center [115, 189] width 29 height 6
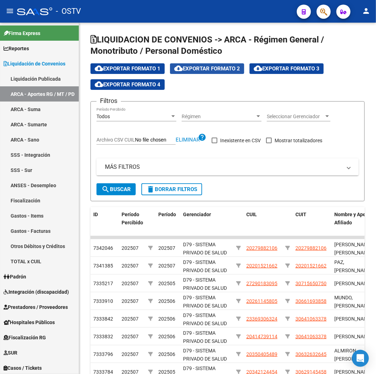
click at [220, 69] on span "cloud_download Exportar Formato 2" at bounding box center [207, 68] width 66 height 6
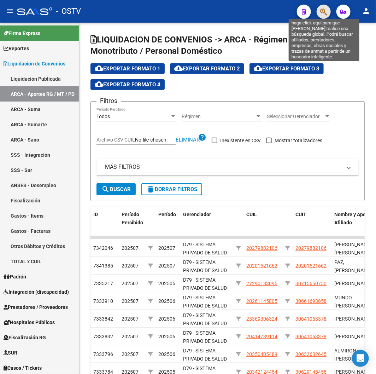
click at [324, 11] on icon "button" at bounding box center [323, 12] width 7 height 8
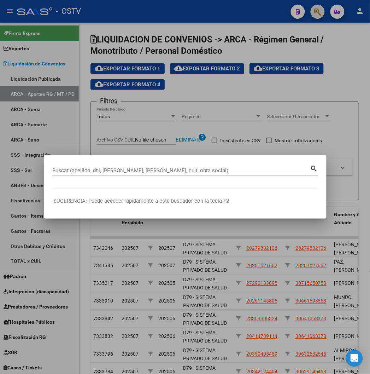
paste input "20328454034"
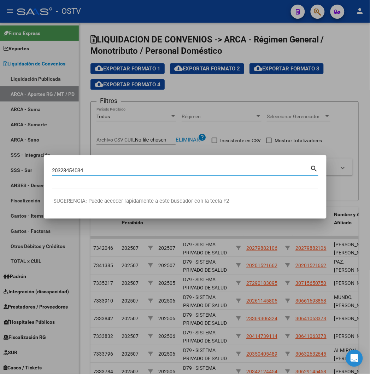
type input "20328454034"
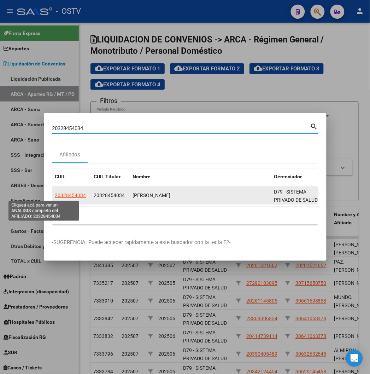
click at [55, 152] on span "20328454034" at bounding box center [70, 195] width 31 height 6
type textarea "20328454034"
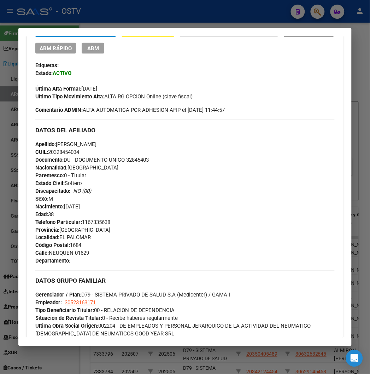
scroll to position [328, 0]
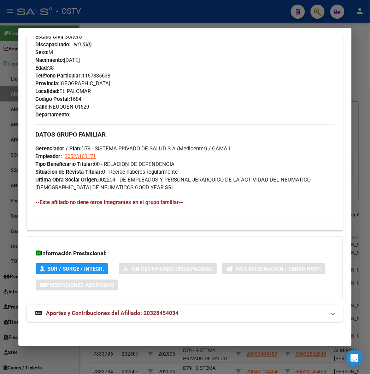
click at [94, 152] on mat-expansion-panel-header "Aportes y Contribuciones del Afiliado: 20328454034" at bounding box center [185, 313] width 316 height 17
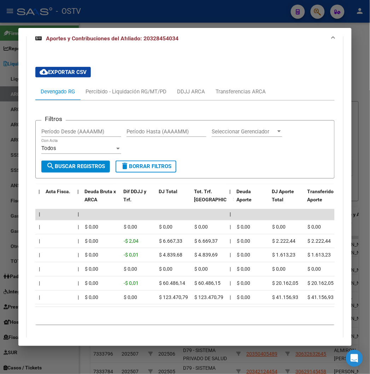
scroll to position [0, 0]
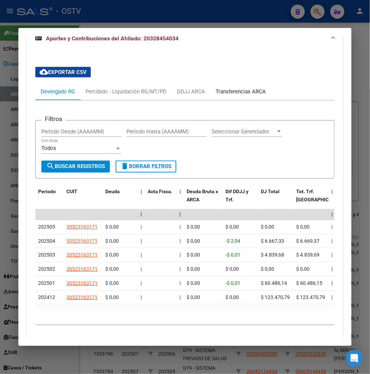
click at [230, 97] on div "Transferencias ARCA" at bounding box center [240, 91] width 61 height 17
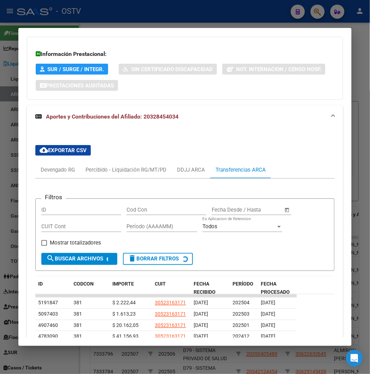
scroll to position [585, 0]
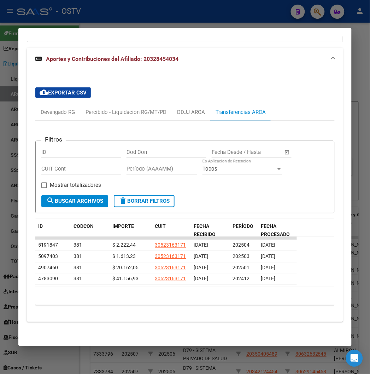
click at [186, 11] on div at bounding box center [185, 187] width 370 height 374
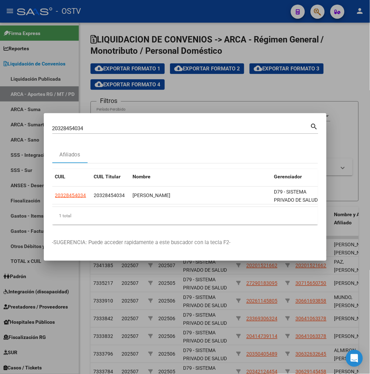
click at [62, 133] on div "20328454034 Buscar (apellido, dni, cuil, [PERSON_NAME], cuit, obra social)" at bounding box center [181, 128] width 258 height 11
click at [58, 130] on input "20328454034" at bounding box center [181, 128] width 258 height 6
paste input "7327645701"
type input "27327645701"
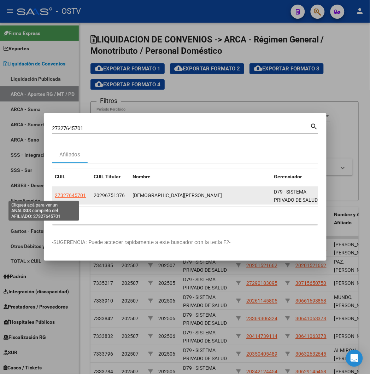
click at [55, 152] on span "27327645701" at bounding box center [70, 195] width 31 height 6
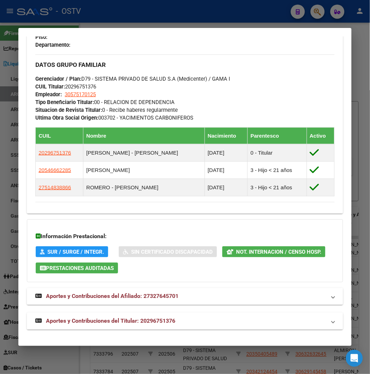
click at [132, 152] on span "Aportes y Contribuciones del Titular: 20296751376" at bounding box center [110, 320] width 129 height 7
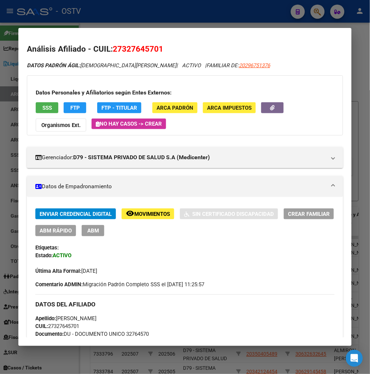
scroll to position [39, 0]
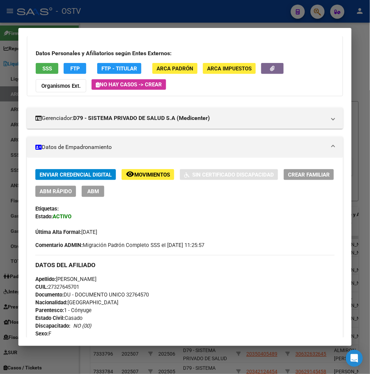
click at [125, 152] on span "Documento: DU - DOCUMENTO UNICO 32764570" at bounding box center [91, 295] width 113 height 6
copy span "32764570"
click at [133, 152] on span "Documento: DU - DOCUMENTO UNICO 32764570" at bounding box center [91, 295] width 113 height 6
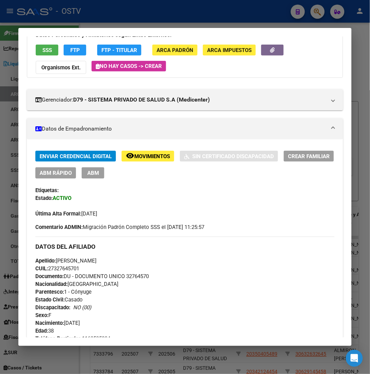
scroll to position [0, 0]
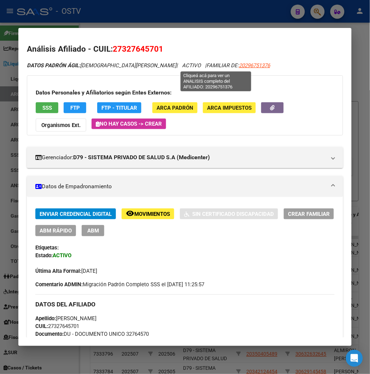
click at [239, 64] on span "20296751376" at bounding box center [254, 65] width 31 height 6
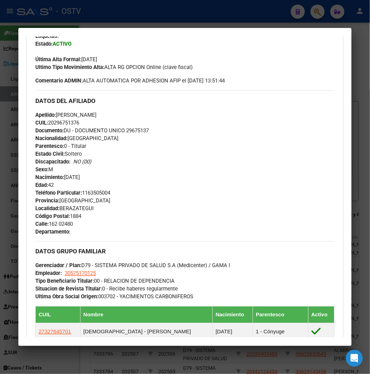
scroll to position [354, 0]
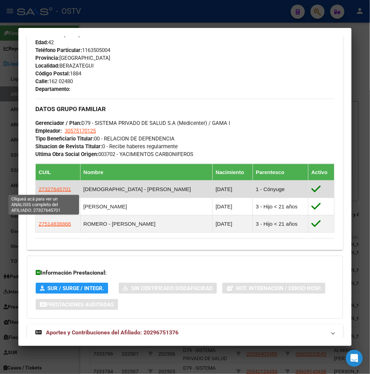
click at [49, 152] on span "27327645701" at bounding box center [55, 189] width 33 height 6
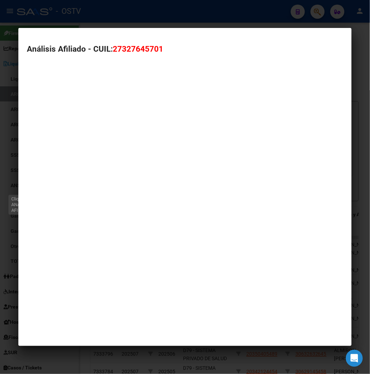
type textarea "27327645701"
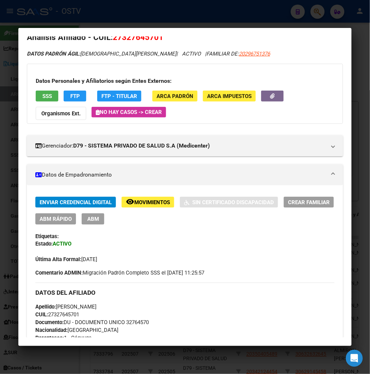
scroll to position [0, 0]
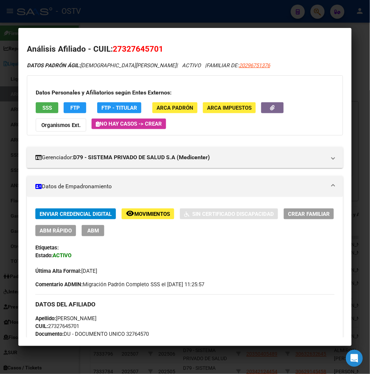
click at [94, 20] on div at bounding box center [185, 187] width 370 height 374
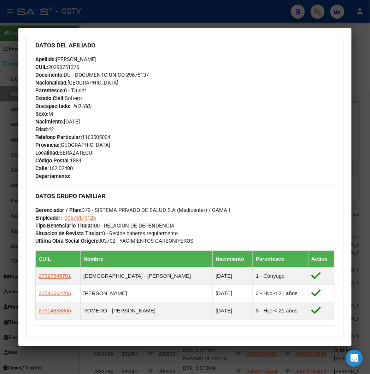
scroll to position [157, 0]
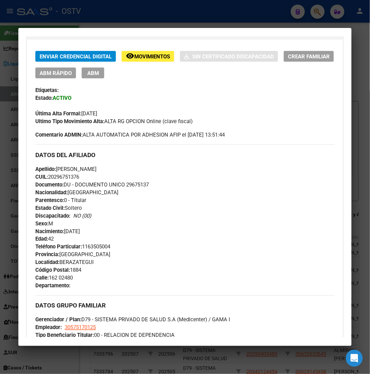
click at [136, 152] on span "Documento: DU - DOCUMENTO UNICO 29675137" at bounding box center [91, 184] width 113 height 6
click at [135, 152] on span "Documento: DU - DOCUMENTO UNICO 29675137" at bounding box center [91, 184] width 113 height 6
copy span "29675137"
click at [57, 16] on div at bounding box center [185, 187] width 370 height 374
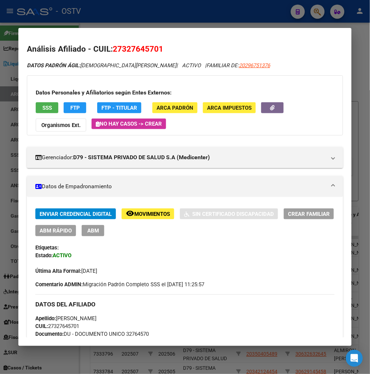
click at [106, 8] on div at bounding box center [185, 187] width 370 height 374
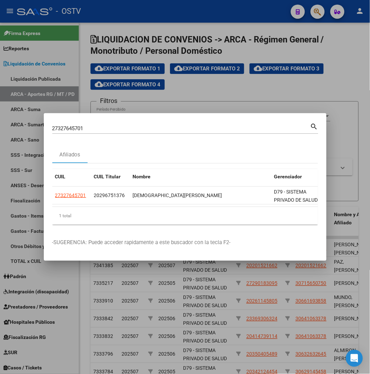
click at [82, 123] on div "27327645701 Buscar (apellido, dni, [PERSON_NAME], [PERSON_NAME], cuit, obra soc…" at bounding box center [181, 128] width 258 height 11
click at [82, 130] on input "27327645701" at bounding box center [181, 128] width 258 height 6
paste input "0354604265"
type input "20354604265"
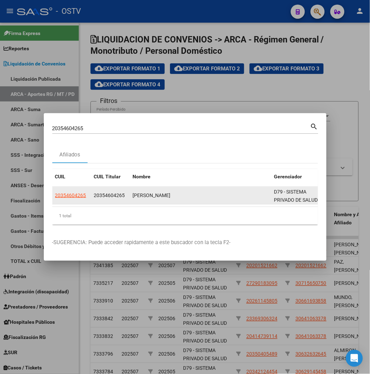
click at [55, 152] on app-link-go-to "20354604265" at bounding box center [70, 195] width 31 height 8
click at [55, 152] on span "20354604265" at bounding box center [70, 195] width 31 height 6
type textarea "20354604265"
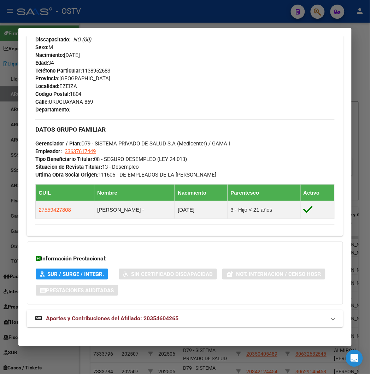
scroll to position [347, 0]
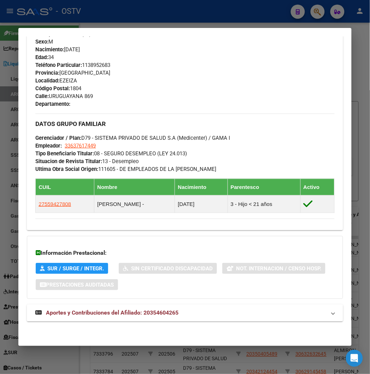
click at [176, 152] on div "DATOS PADRÓN ÁGIL: [PERSON_NAME] | ACTIVO | AFILIADO TITULAR Datos Personales y…" at bounding box center [185, 22] width 316 height 614
click at [182, 152] on mat-panel-title "Aportes y Contribuciones del Afiliado: 20354604265" at bounding box center [180, 313] width 291 height 8
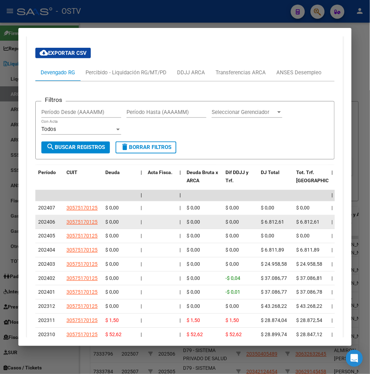
scroll to position [656, 0]
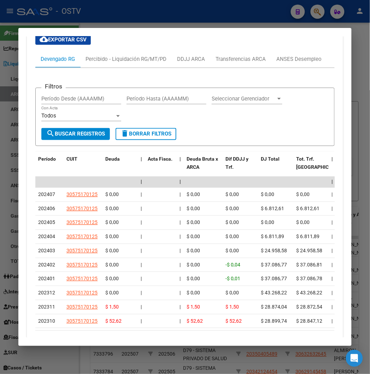
drag, startPoint x: 95, startPoint y: 337, endPoint x: 101, endPoint y: 337, distance: 6.7
click at [101, 152] on mat-dialog-container "Análisis Afiliado - CUIL: 20354604265 DATOS PADRÓN ÁGIL: [PERSON_NAME] | ACTIVO…" at bounding box center [184, 186] width 333 height 317
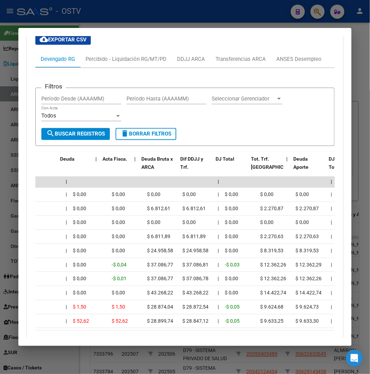
scroll to position [0, 0]
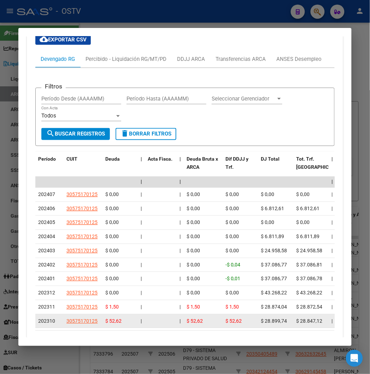
drag, startPoint x: 69, startPoint y: 328, endPoint x: 78, endPoint y: 328, distance: 9.2
click at [78, 152] on datatable-body-cell "30575170125" at bounding box center [83, 321] width 39 height 14
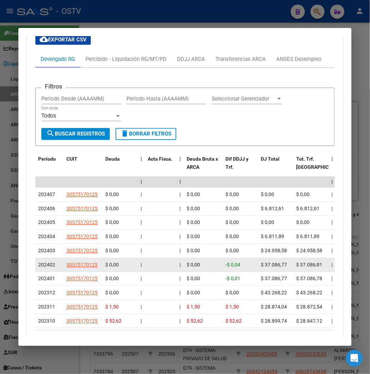
click at [36, 152] on datatable-body-cell "202402" at bounding box center [49, 265] width 28 height 14
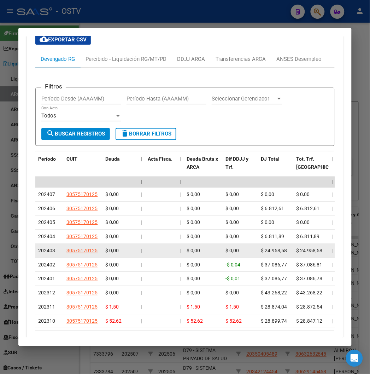
click at [35, 152] on datatable-body-cell "202403" at bounding box center [49, 251] width 28 height 14
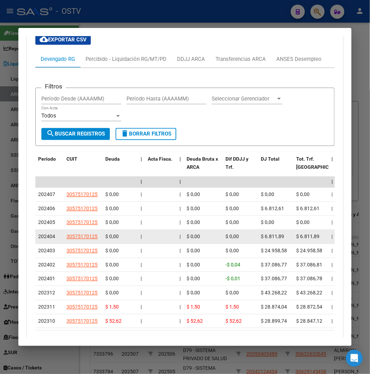
click at [36, 152] on datatable-body-cell "202404" at bounding box center [49, 237] width 28 height 14
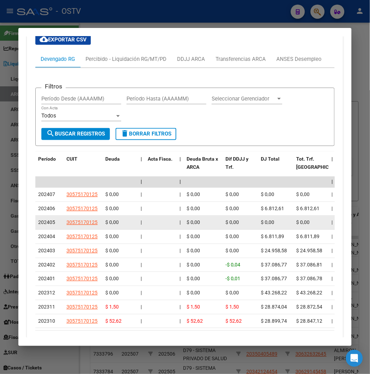
click at [40, 152] on span "202405" at bounding box center [46, 223] width 17 height 6
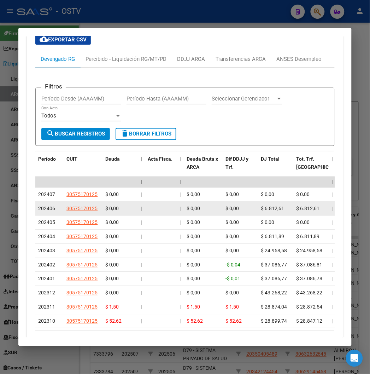
click at [40, 152] on span "202406" at bounding box center [46, 209] width 17 height 6
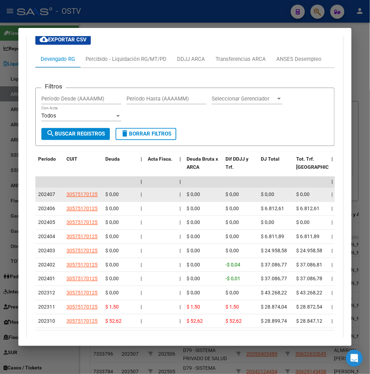
click at [38, 152] on div "202407" at bounding box center [49, 195] width 23 height 8
click at [38, 152] on span "202407" at bounding box center [46, 195] width 17 height 6
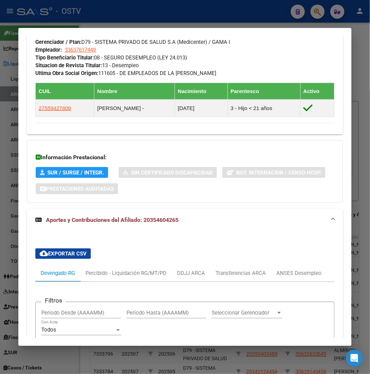
scroll to position [499, 0]
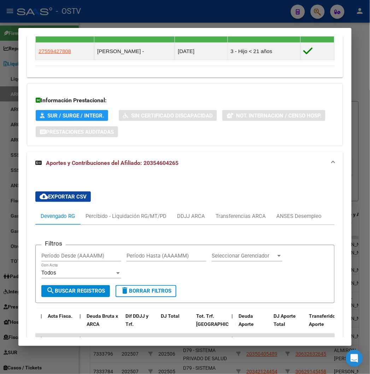
click at [79, 14] on div at bounding box center [185, 187] width 370 height 374
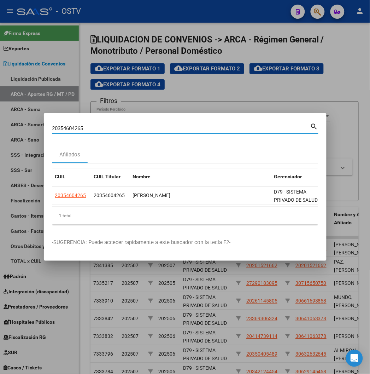
click at [71, 127] on input "20354604265" at bounding box center [181, 128] width 258 height 6
paste input "7442157516"
type input "27442157516"
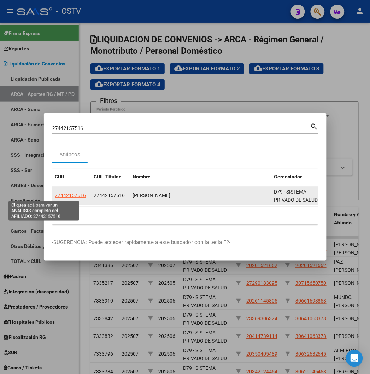
click at [55, 152] on span "27442157516" at bounding box center [70, 195] width 31 height 6
type textarea "27442157516"
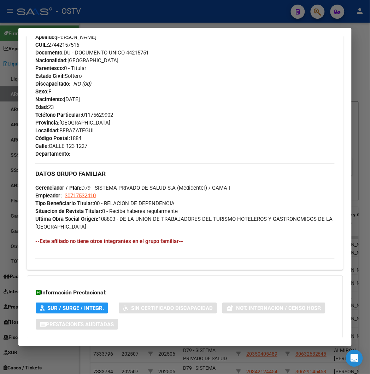
scroll to position [328, 0]
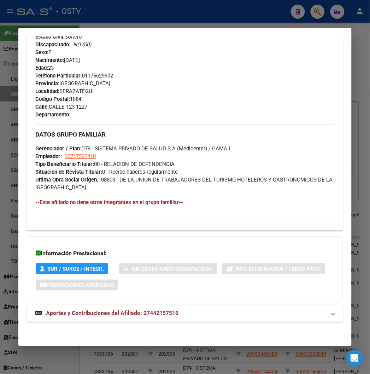
click at [122, 152] on div "DATOS PADRÓN ÁGIL: [PERSON_NAME] | ACTIVO | AFILIADO TITULAR Datos Personales y…" at bounding box center [185, 31] width 316 height 596
click at [127, 152] on span "Aportes y Contribuciones del Afiliado: 27442157516" at bounding box center [112, 313] width 133 height 7
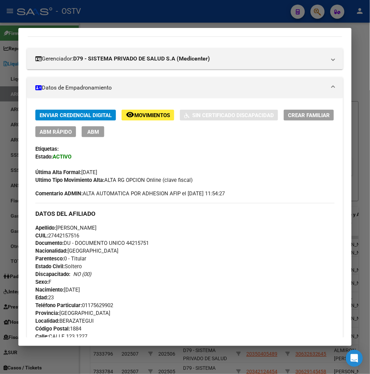
scroll to position [98, 0]
click at [132, 152] on span "Documento: DU - DOCUMENTO UNICO 44215751" at bounding box center [91, 243] width 113 height 6
copy span "44215751"
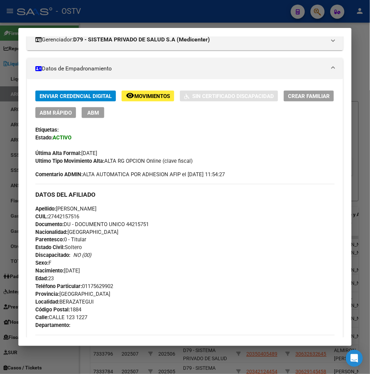
scroll to position [118, 0]
drag, startPoint x: 136, startPoint y: 228, endPoint x: 133, endPoint y: 225, distance: 4.8
click at [136, 152] on div "Apellido: [PERSON_NAME] CUIL: 27442157516 Documento: DU - DOCUMENTO UNICO 44215…" at bounding box center [184, 243] width 299 height 78
click at [131, 152] on span "Documento: DU - DOCUMENTO UNICO 44215751" at bounding box center [91, 224] width 113 height 6
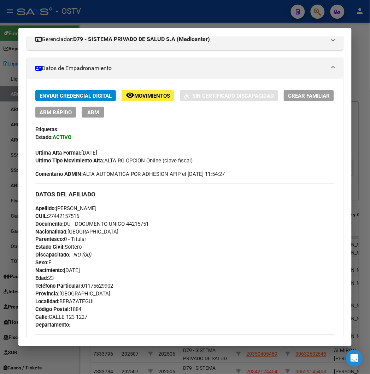
copy span "44215751"
click at [128, 152] on span "Documento: DU - DOCUMENTO UNICO 44215751" at bounding box center [91, 224] width 113 height 6
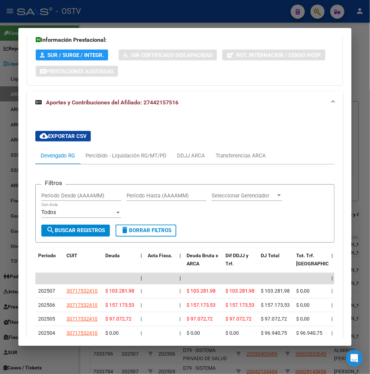
scroll to position [628, 0]
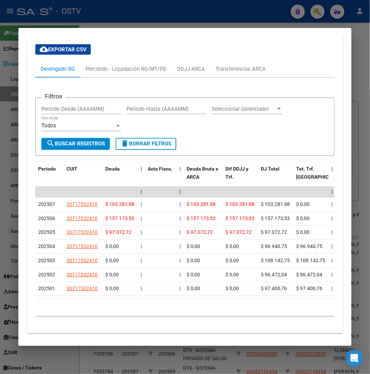
click at [209, 17] on div at bounding box center [185, 187] width 370 height 374
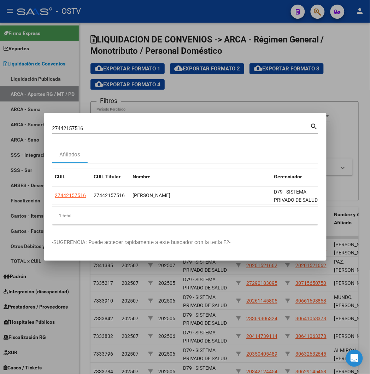
click at [52, 129] on input "27442157516" at bounding box center [181, 128] width 258 height 6
paste input "0948173337"
type input "20948173337"
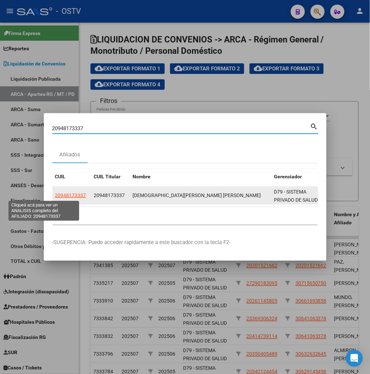
click at [55, 152] on span "20948173337" at bounding box center [70, 195] width 31 height 6
type textarea "20948173337"
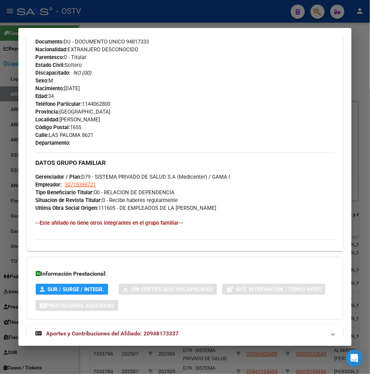
scroll to position [320, 0]
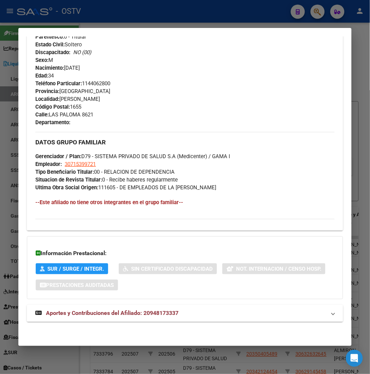
click at [154, 152] on span "Aportes y Contribuciones del Afiliado: 20948173337" at bounding box center [112, 313] width 133 height 7
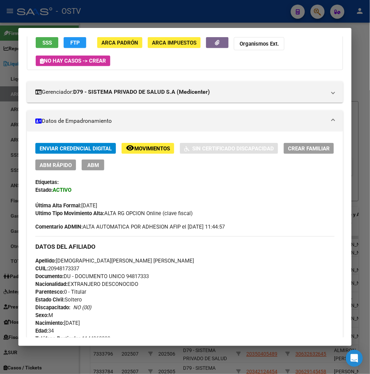
scroll to position [78, 0]
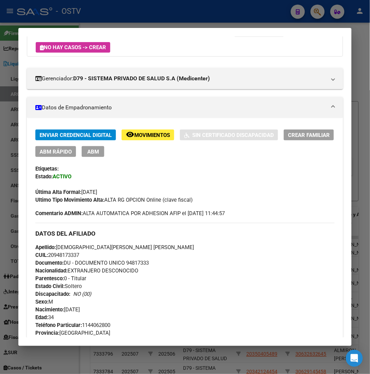
click at [133, 152] on span "Documento: DU - DOCUMENTO UNICO 94817333" at bounding box center [91, 263] width 113 height 6
copy span "94817333"
click at [81, 16] on div at bounding box center [185, 187] width 370 height 374
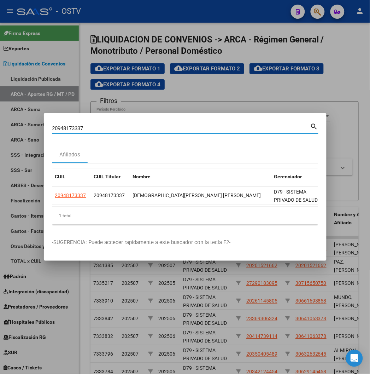
click at [52, 130] on input "20948173337" at bounding box center [181, 128] width 258 height 6
paste input "7178117713"
type input "27178117713"
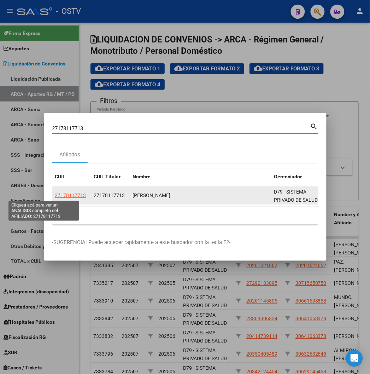
click at [55, 152] on span "27178117713" at bounding box center [70, 195] width 31 height 6
type textarea "27178117713"
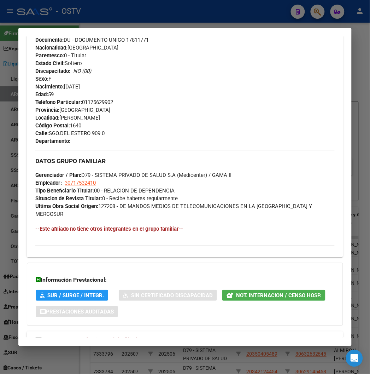
scroll to position [320, 0]
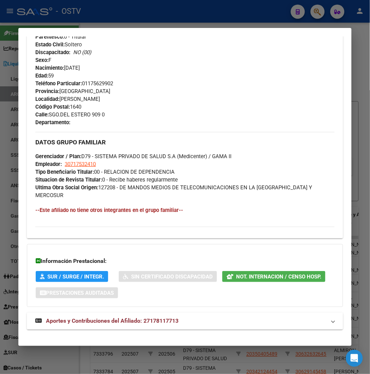
click at [107, 152] on div "DATOS PADRÓN ÁGIL: [PERSON_NAME] | ACTIVO | AFILIADO TITULAR Datos Personales y…" at bounding box center [185, 39] width 316 height 596
drag, startPoint x: 102, startPoint y: 317, endPoint x: 101, endPoint y: 313, distance: 4.0
click at [101, 152] on strong "Aportes y Contribuciones del Afiliado: 27178117713" at bounding box center [106, 321] width 143 height 8
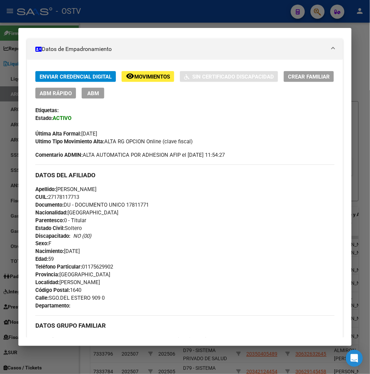
scroll to position [12, 0]
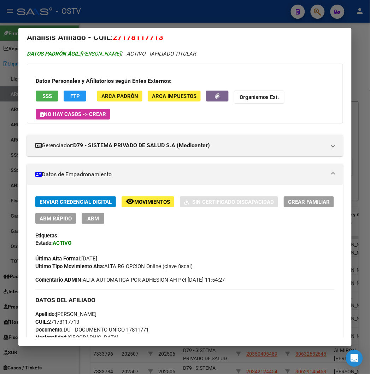
drag, startPoint x: 84, startPoint y: 12, endPoint x: 98, endPoint y: 52, distance: 42.4
click at [84, 12] on div at bounding box center [185, 187] width 370 height 374
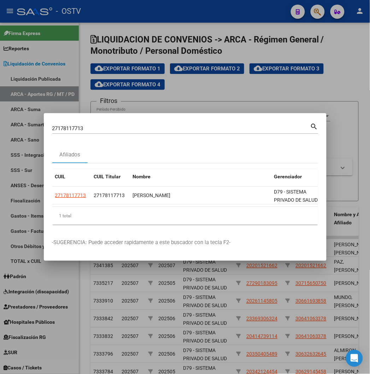
click at [106, 134] on div "27178117713 Buscar (apellido, dni, [PERSON_NAME], [PERSON_NAME], cuit, obra soc…" at bounding box center [185, 131] width 266 height 19
click at [101, 127] on input "27178117713" at bounding box center [181, 128] width 258 height 6
paste input "0286938877"
type input "20286938877"
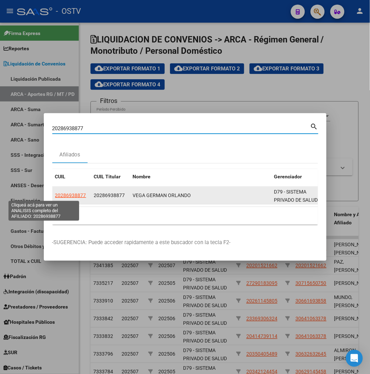
click at [55, 152] on span "20286938877" at bounding box center [70, 195] width 31 height 6
type textarea "20286938877"
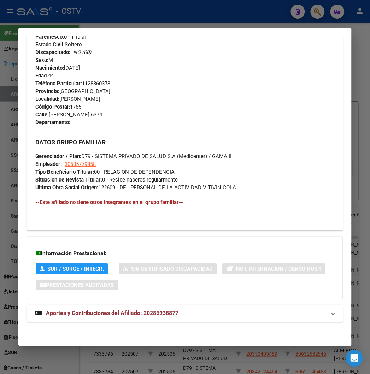
click at [127, 152] on mat-expansion-panel-header "Aportes y Contribuciones del Afiliado: 20286938877" at bounding box center [185, 313] width 316 height 17
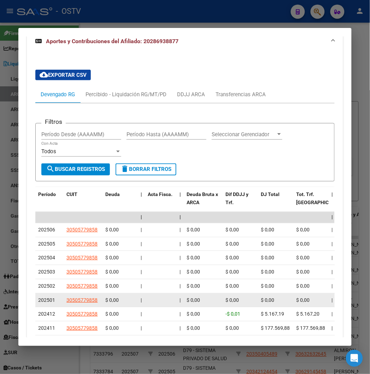
scroll to position [655, 0]
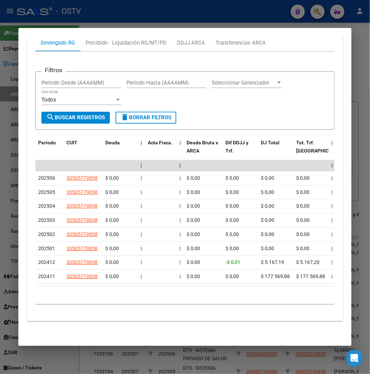
drag, startPoint x: 72, startPoint y: 288, endPoint x: 77, endPoint y: 287, distance: 4.3
click at [77, 152] on div "10 total 1" at bounding box center [184, 295] width 299 height 18
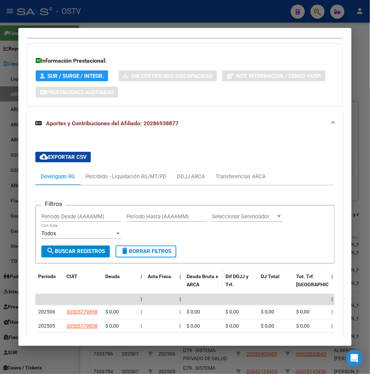
scroll to position [497, 0]
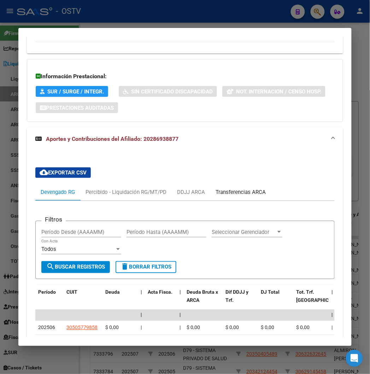
drag, startPoint x: 205, startPoint y: 192, endPoint x: 188, endPoint y: 192, distance: 17.0
click at [210, 152] on div "Transferencias ARCA" at bounding box center [240, 191] width 61 height 17
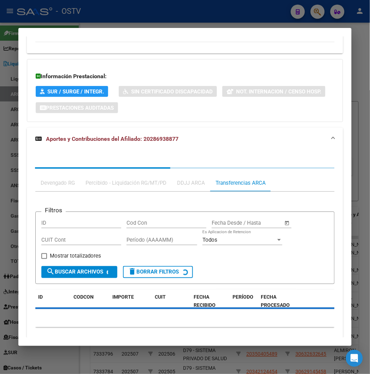
click at [184, 152] on div "Filtros ID Cod Con Start date – End date Fecha Desde / Hasta CUIT Cont Período …" at bounding box center [184, 262] width 299 height 141
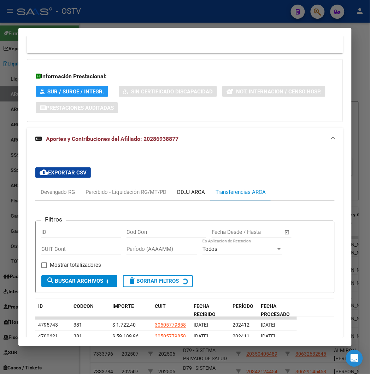
click at [178, 152] on div "DDJJ ARCA" at bounding box center [191, 191] width 39 height 17
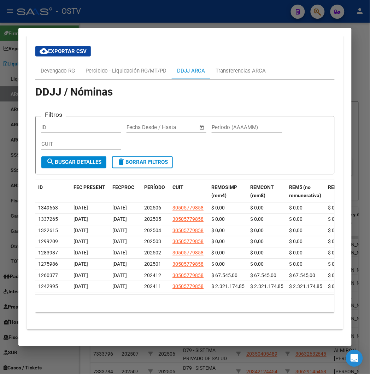
scroll to position [633, 0]
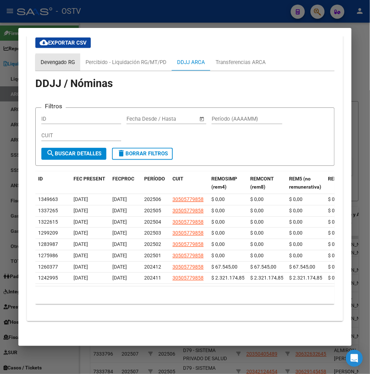
click at [56, 60] on div "Devengado RG" at bounding box center [58, 62] width 34 height 8
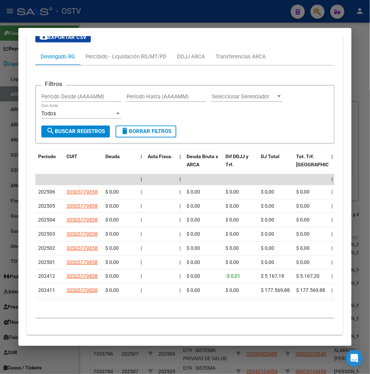
click at [160, 14] on div at bounding box center [185, 187] width 370 height 374
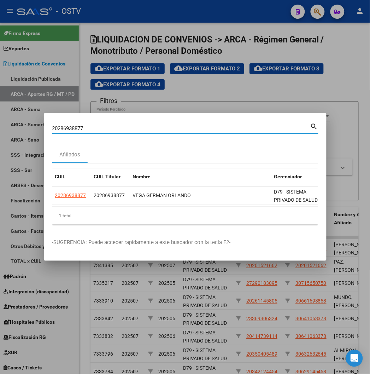
click at [52, 128] on input "20286938877" at bounding box center [181, 128] width 258 height 6
paste input "7329403535"
type input "27329403535"
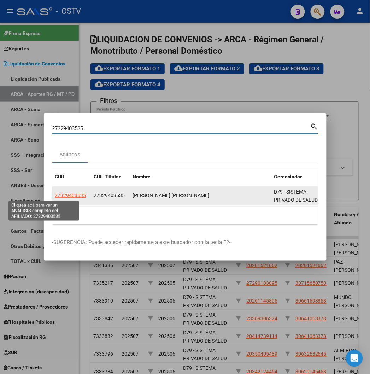
click at [55, 152] on span "27329403535" at bounding box center [70, 195] width 31 height 6
type textarea "27329403535"
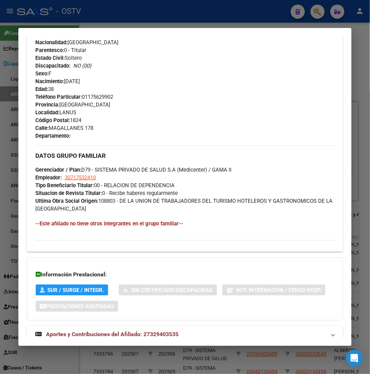
scroll to position [328, 0]
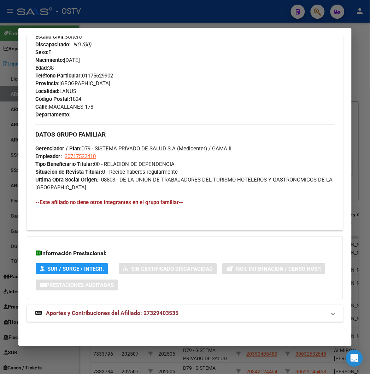
click at [97, 152] on div "Análisis Afiliado - CUIL: 27329403535 DATOS PADRÓN ÁGIL: [PERSON_NAME] [PERSON_…" at bounding box center [185, 26] width 316 height 623
click at [94, 152] on div "DATOS PADRÓN ÁGIL: [PERSON_NAME] [PERSON_NAME] | ACTIVO | AFILIADO TITULAR Dato…" at bounding box center [185, 31] width 316 height 596
click at [91, 152] on mat-expansion-panel-header "Aportes y Contribuciones del Afiliado: 27329403535" at bounding box center [185, 313] width 316 height 17
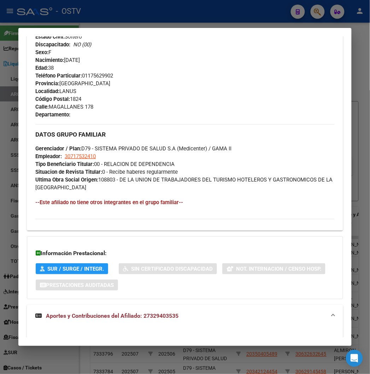
click at [90, 152] on span "Aportes y Contribuciones del Afiliado: 27329403535" at bounding box center [112, 316] width 133 height 7
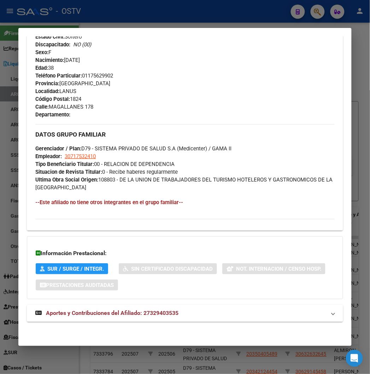
click at [90, 152] on span "Aportes y Contribuciones del Afiliado: 27329403535" at bounding box center [112, 313] width 133 height 7
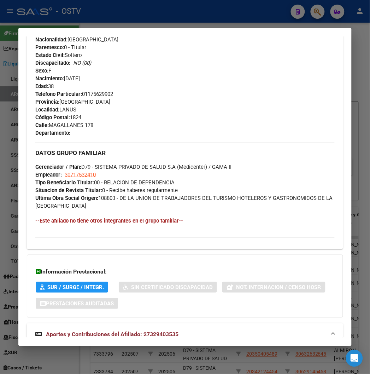
scroll to position [216, 0]
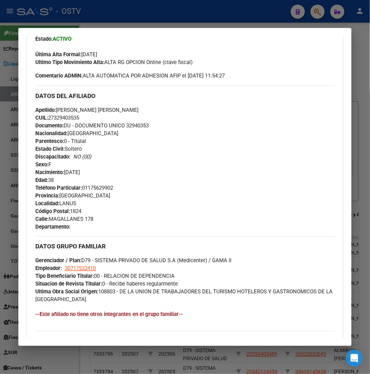
click at [133, 128] on span "Documento: DU - DOCUMENTO UNICO 32940353" at bounding box center [91, 125] width 113 height 6
click at [133, 126] on span "Documento: DU - DOCUMENTO UNICO 32940353" at bounding box center [91, 125] width 113 height 6
copy span "32940353"
click at [126, 13] on div at bounding box center [185, 187] width 370 height 374
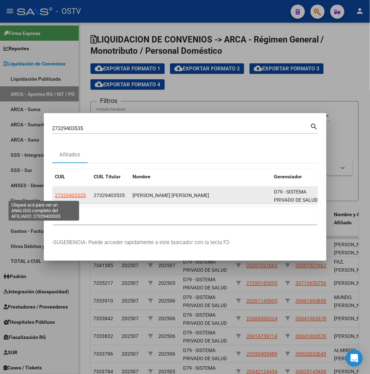
click at [59, 152] on span "27329403535" at bounding box center [70, 195] width 31 height 6
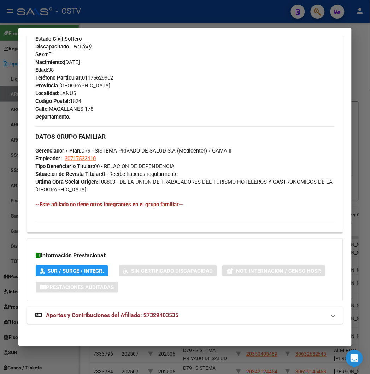
scroll to position [328, 0]
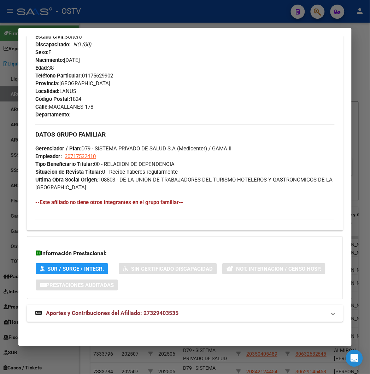
click at [136, 152] on mat-expansion-panel-header "Aportes y Contribuciones del Afiliado: 27329403535" at bounding box center [185, 313] width 316 height 17
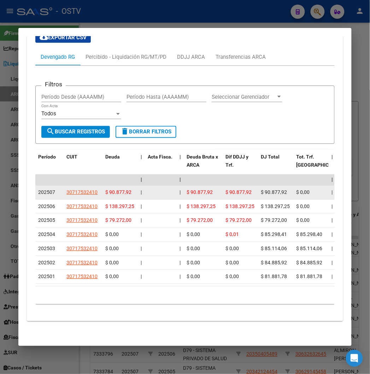
scroll to position [648, 0]
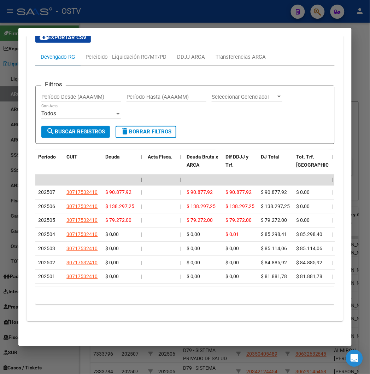
click at [119, 23] on div at bounding box center [185, 187] width 370 height 374
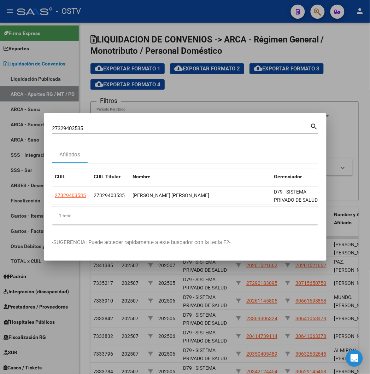
click at [52, 124] on div "27329403535 Buscar (apellido, dni, [PERSON_NAME], [PERSON_NAME], cuit, obra soc…" at bounding box center [181, 128] width 258 height 11
click at [52, 125] on div "27329403535 Buscar (apellido, dni, [PERSON_NAME], [PERSON_NAME], cuit, obra soc…" at bounding box center [181, 128] width 258 height 11
click at [52, 131] on input "27329403535" at bounding box center [181, 128] width 258 height 6
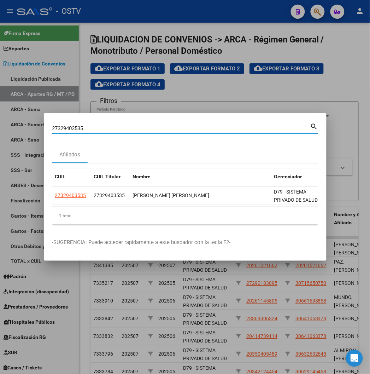
paste input "0381484387"
type input "20381484387"
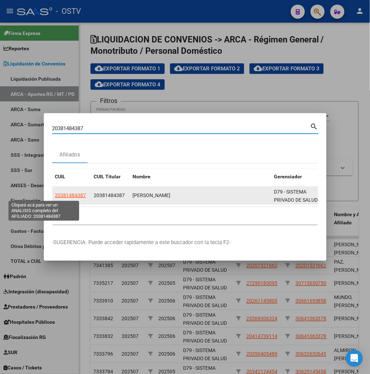
click at [55, 152] on span "20381484387" at bounding box center [70, 195] width 31 height 6
type textarea "20381484387"
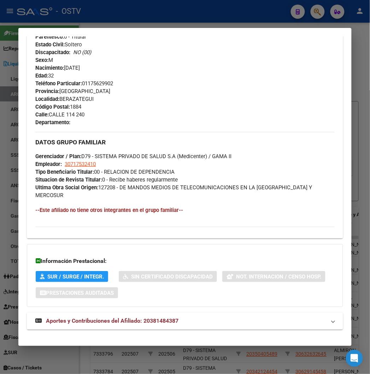
drag, startPoint x: 97, startPoint y: 312, endPoint x: 97, endPoint y: 300, distance: 12.4
click at [97, 152] on span "Aportes y Contribuciones del Afiliado: 20381484387" at bounding box center [112, 320] width 133 height 7
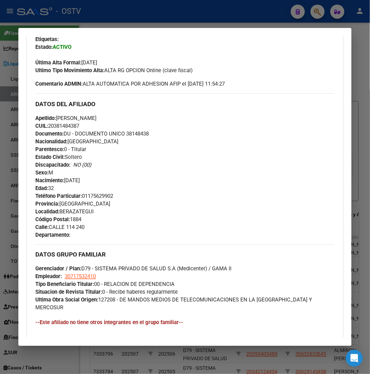
scroll to position [198, 0]
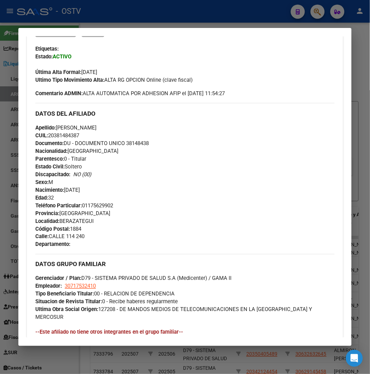
click at [134, 146] on div "Apellido: [PERSON_NAME]: 20381484387 Documento: DU - DOCUMENTO UNICO 38148438 N…" at bounding box center [184, 163] width 299 height 78
copy span "38148438"
click at [130, 144] on span "Documento: DU - DOCUMENTO UNICO 38148438" at bounding box center [91, 143] width 113 height 6
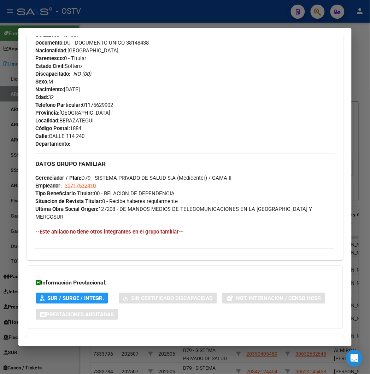
scroll to position [297, 0]
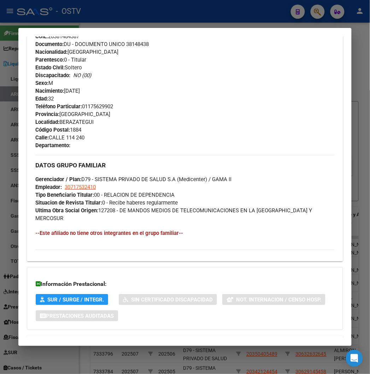
click at [86, 24] on div at bounding box center [185, 187] width 370 height 374
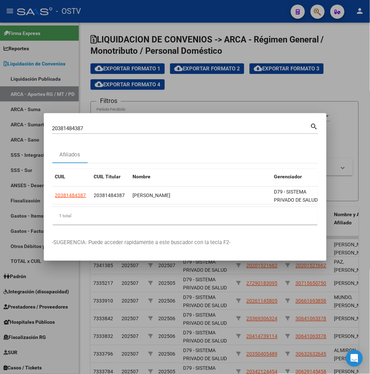
click at [52, 127] on input "20381484387" at bounding box center [181, 128] width 258 height 6
paste input "940391726"
type input "20940391726"
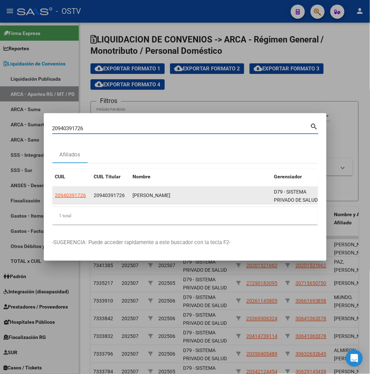
click at [57, 152] on app-link-go-to "20940391726" at bounding box center [70, 195] width 31 height 8
click at [56, 152] on span "20940391726" at bounding box center [70, 195] width 31 height 6
type textarea "20940391726"
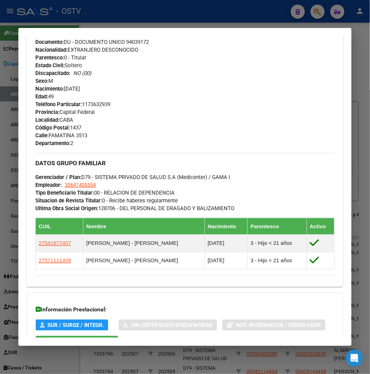
scroll to position [356, 0]
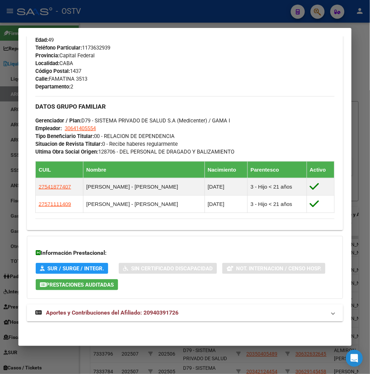
drag, startPoint x: 98, startPoint y: 301, endPoint x: 100, endPoint y: 305, distance: 4.6
click at [98, 152] on div "DATOS [PERSON_NAME]: [PERSON_NAME] | ACTIVO | AFILIADO TITULAR Datos Personales…" at bounding box center [185, 18] width 316 height 624
click at [108, 152] on mat-expansion-panel-header "Aportes y Contribuciones del Afiliado: 20940391726" at bounding box center [185, 312] width 316 height 17
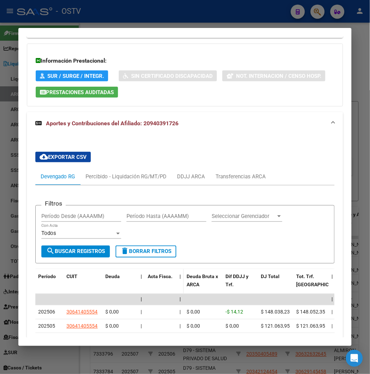
scroll to position [647, 0]
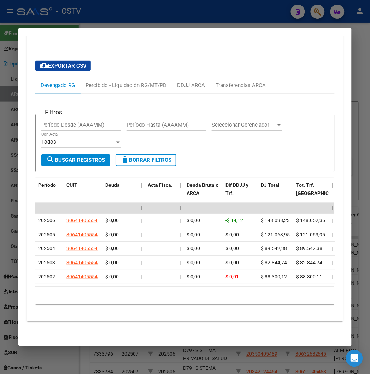
click at [82, 13] on div at bounding box center [185, 187] width 370 height 374
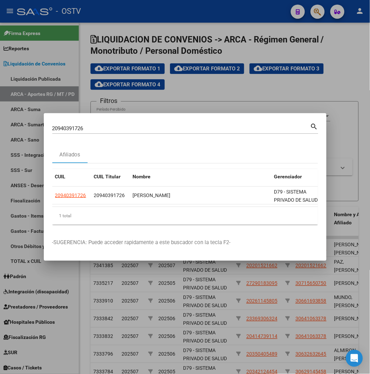
click at [52, 132] on div "20940391726 Buscar (apellido, dni, cuil, [PERSON_NAME], cuit, obra social)" at bounding box center [181, 128] width 258 height 11
click at [52, 128] on input "20940391726" at bounding box center [181, 128] width 258 height 6
paste input "426076374"
type input "20426076374"
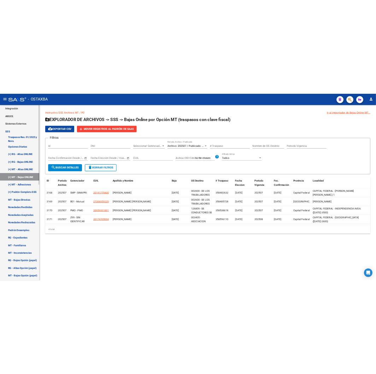
scroll to position [269, 0]
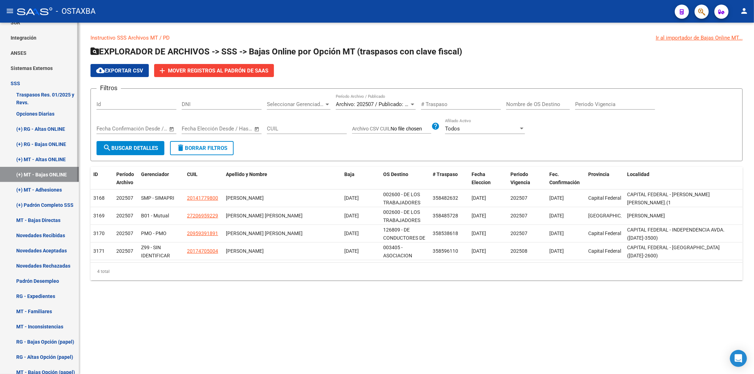
click at [26, 170] on link "(+) MT - Bajas ONLINE" at bounding box center [39, 174] width 79 height 15
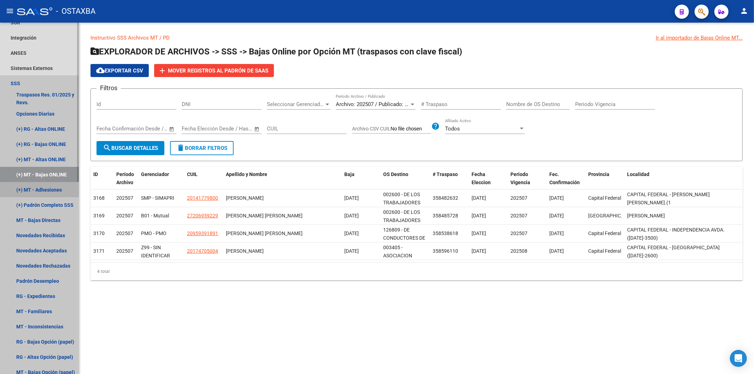
click at [41, 194] on link "(+) MT - Adhesiones" at bounding box center [39, 189] width 79 height 15
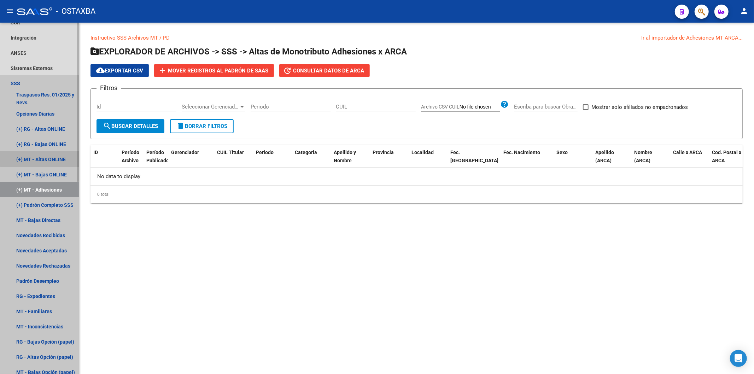
click at [44, 158] on link "(+) MT - Altas ONLINE" at bounding box center [39, 159] width 79 height 15
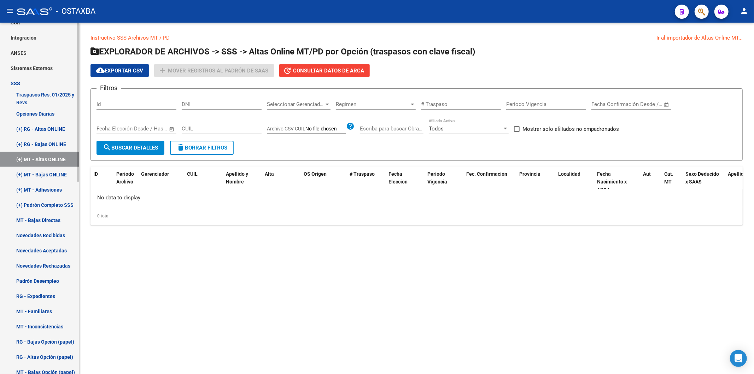
click at [44, 137] on link "(+) RG - Bajas ONLINE" at bounding box center [39, 143] width 79 height 15
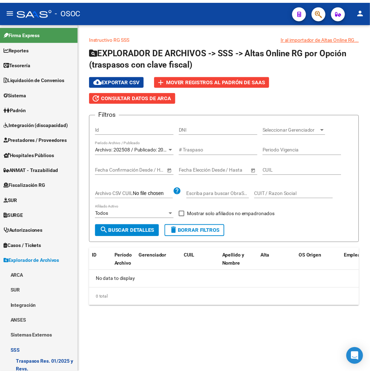
scroll to position [157, 0]
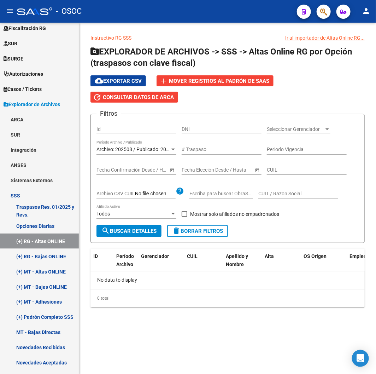
click at [318, 11] on button "button" at bounding box center [324, 12] width 14 height 14
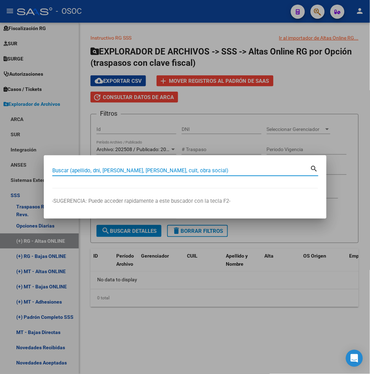
paste input "94496222"
type input "94496222"
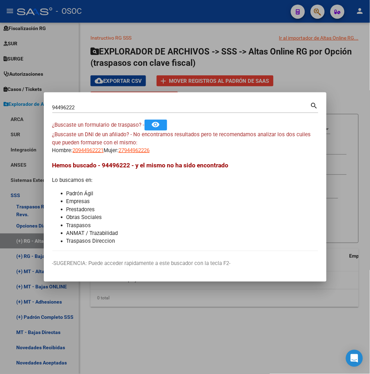
click at [52, 110] on input "94496222" at bounding box center [181, 107] width 258 height 6
click at [222, 61] on div at bounding box center [185, 187] width 370 height 374
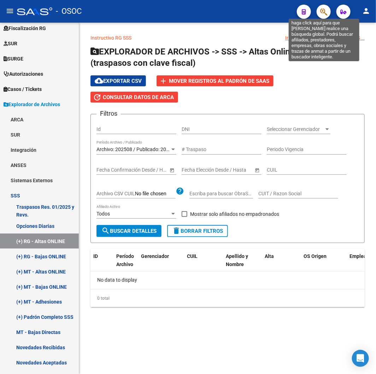
click at [325, 12] on icon "button" at bounding box center [323, 12] width 7 height 8
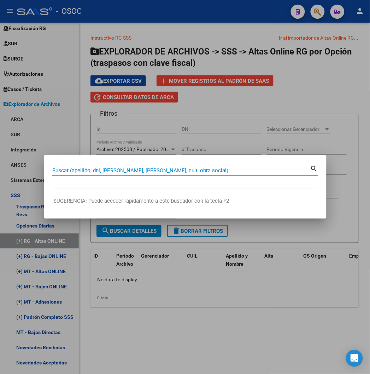
paste input "27326492944"
type input "27326492944"
